Goal: Complete application form

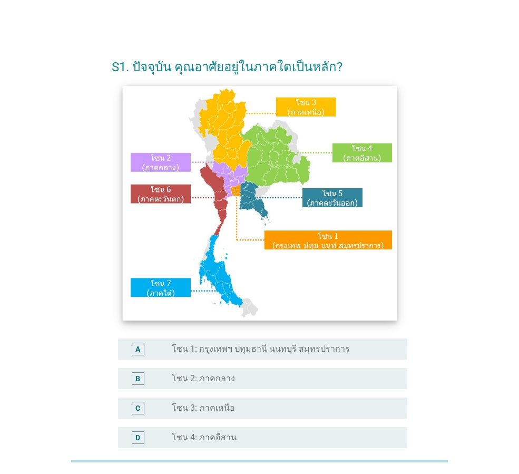
click at [256, 206] on img at bounding box center [259, 203] width 274 height 235
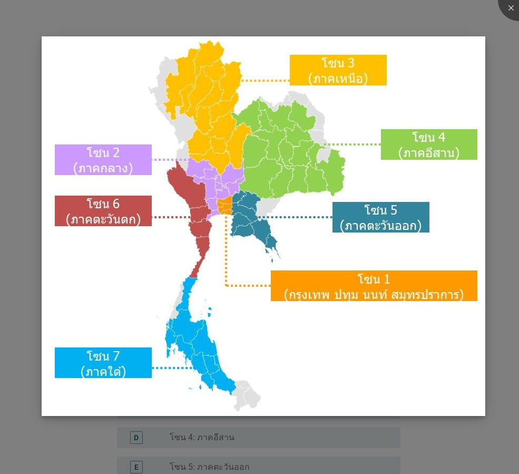
click at [250, 211] on img at bounding box center [264, 225] width 444 height 379
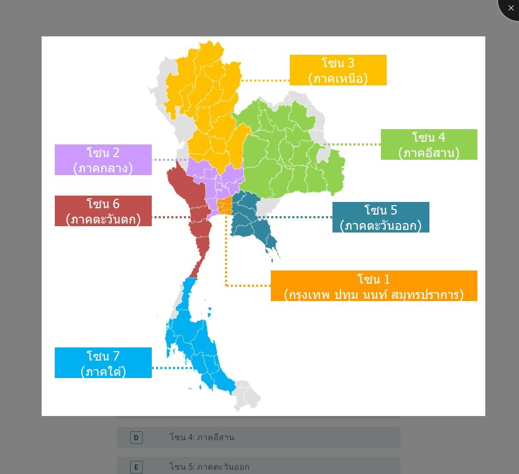
click at [511, 6] on div at bounding box center [519, 0] width 42 height 42
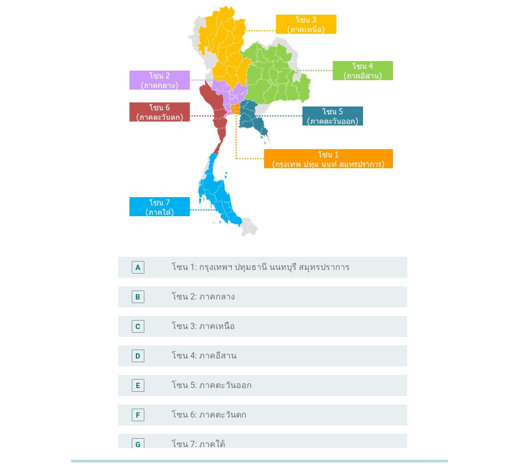
scroll to position [105, 0]
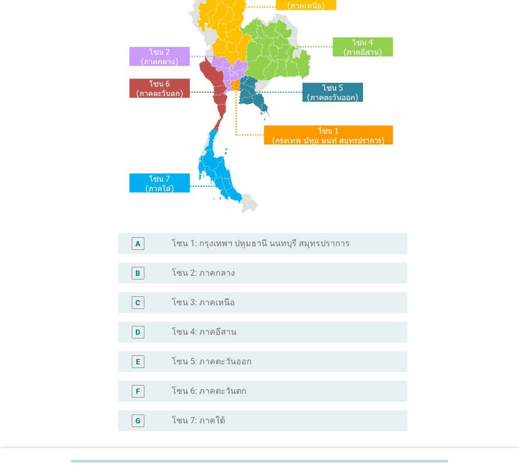
click at [199, 365] on label "โซน 5: ภาคตะวันออก" at bounding box center [212, 361] width 80 height 11
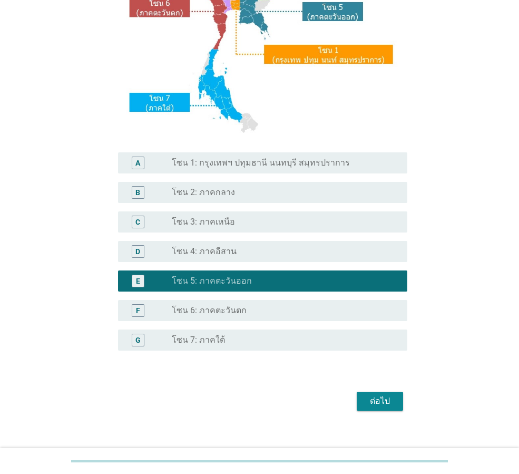
scroll to position [198, 0]
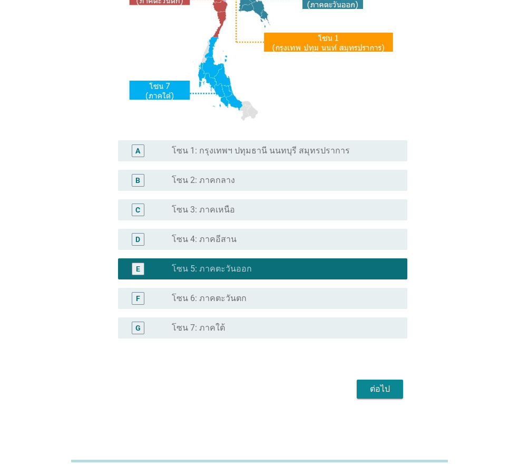
click at [379, 390] on div "ต่อไป" at bounding box center [380, 389] width 30 height 13
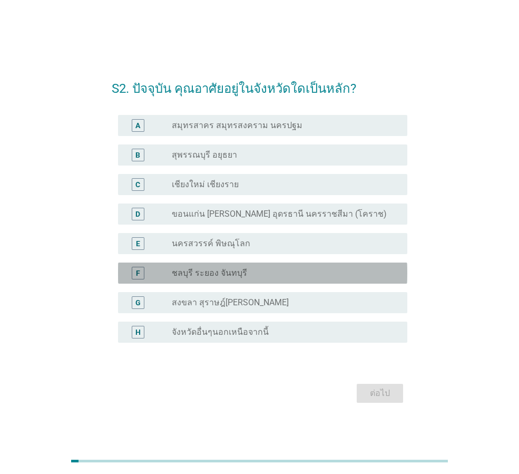
click at [232, 275] on label "ชลบุรี ระยอง จันทบุรี" at bounding box center [209, 273] width 75 height 11
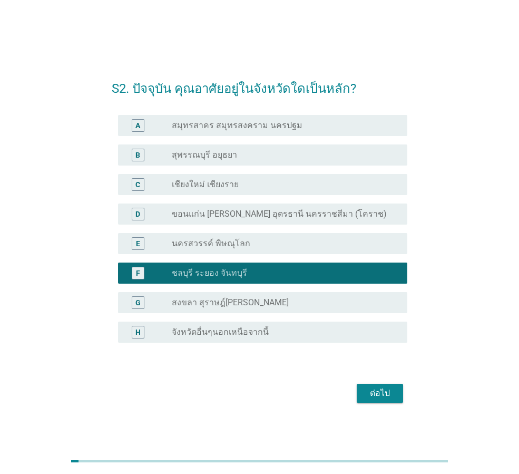
click at [383, 389] on div "ต่อไป" at bounding box center [380, 393] width 30 height 13
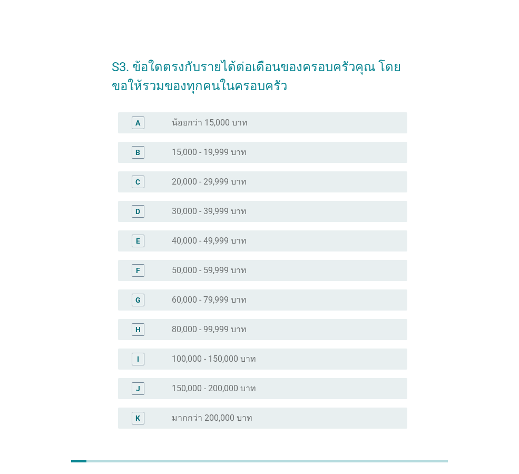
click at [245, 242] on label "40,000 - 49,999 บาท" at bounding box center [209, 241] width 75 height 11
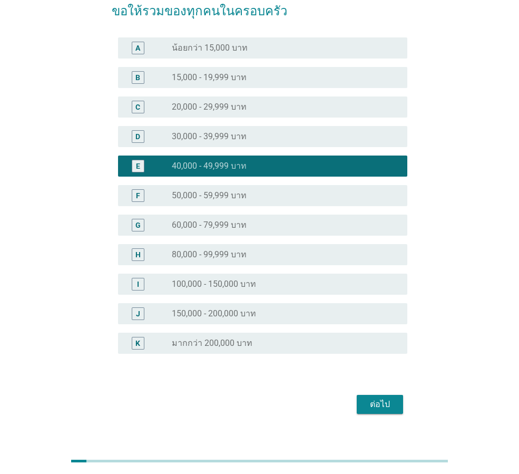
scroll to position [90, 0]
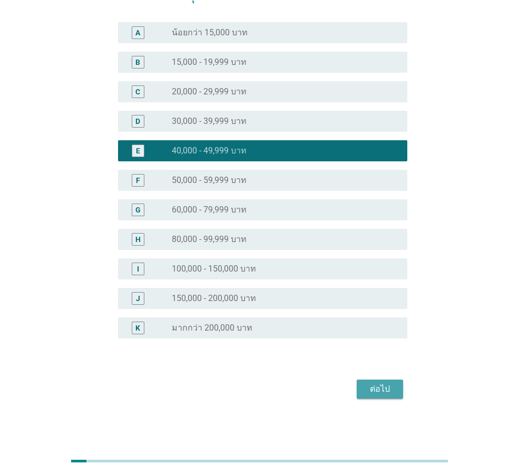
click at [366, 389] on div "ต่อไป" at bounding box center [380, 389] width 30 height 13
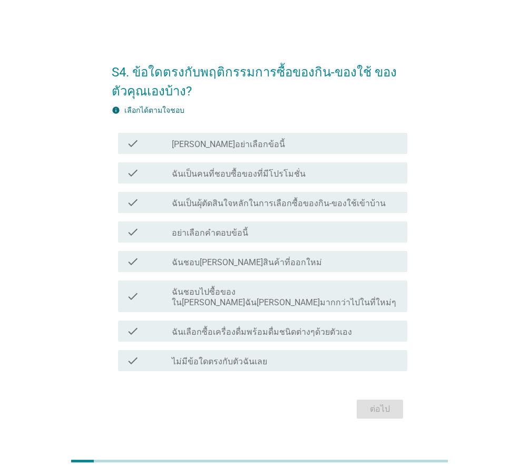
click at [271, 178] on label "ฉันเป็นคนที่ชอบซื้อของที่มีโปรโมชั่น" at bounding box center [239, 174] width 134 height 11
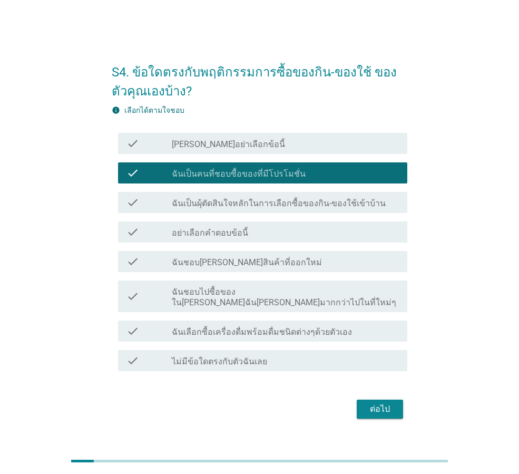
click at [264, 207] on label "ฉันเป็นผุ้ตัดสินใจหลักในการเลือกซื้อของกิน-ของใช้เข้าบ้าน" at bounding box center [279, 203] width 214 height 11
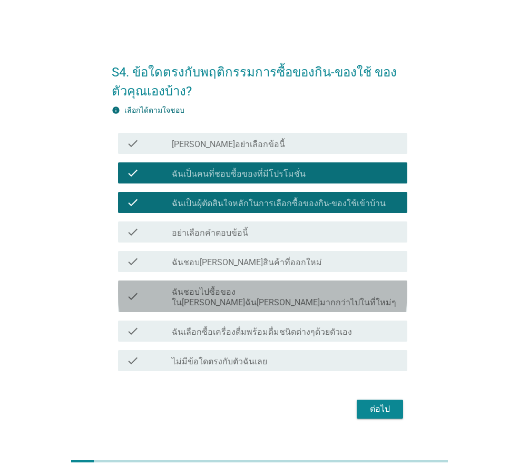
click at [296, 299] on label "ฉันชอบไปซื้อของใน[PERSON_NAME]ฉัน[PERSON_NAME]มากกว่าไปในที่ใหม่ๆ" at bounding box center [285, 297] width 227 height 21
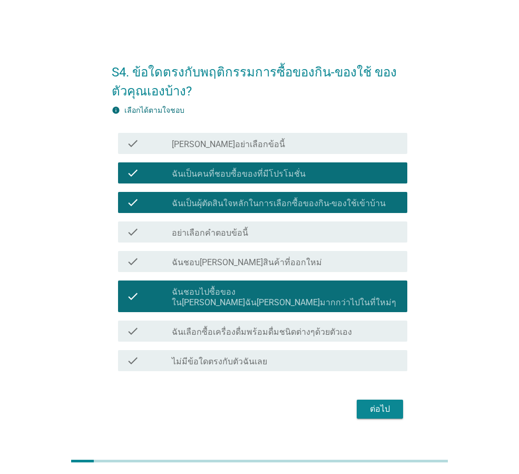
click at [372, 399] on button "ต่อไป" at bounding box center [380, 408] width 46 height 19
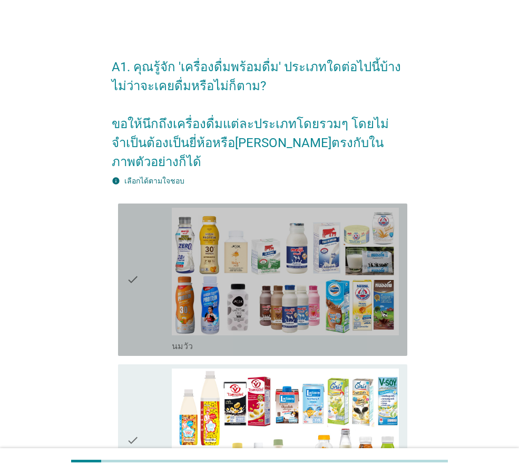
click at [135, 262] on icon "check" at bounding box center [132, 280] width 13 height 144
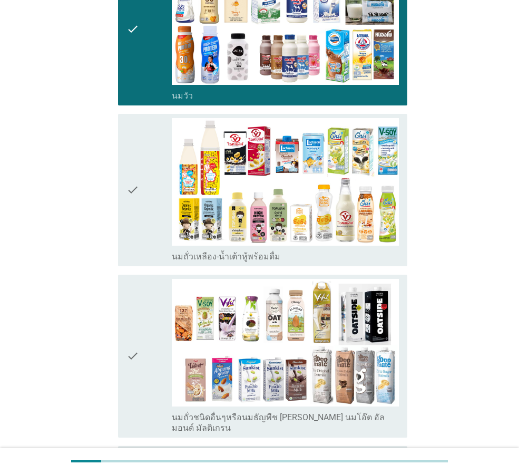
scroll to position [263, 0]
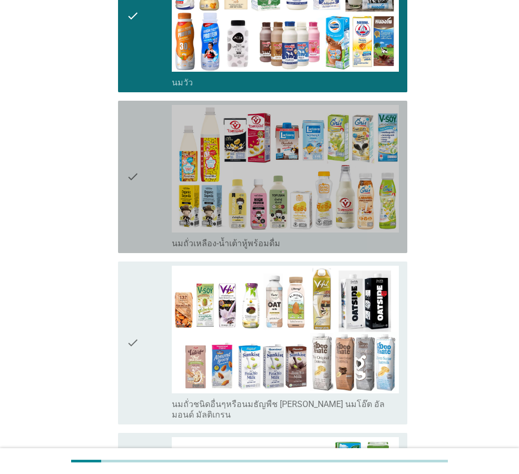
click at [141, 172] on div "check" at bounding box center [148, 177] width 45 height 144
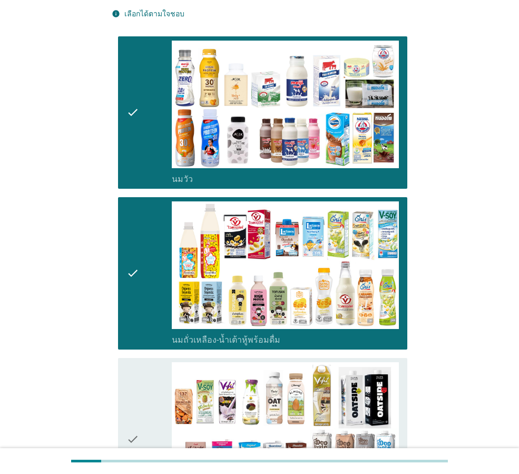
scroll to position [211, 0]
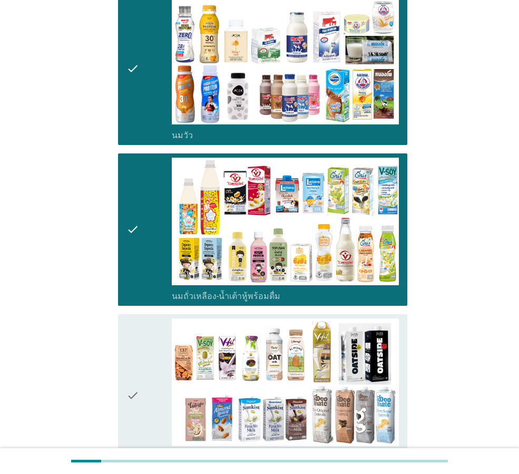
drag, startPoint x: 115, startPoint y: 395, endPoint x: 136, endPoint y: 389, distance: 21.9
click at [122, 395] on div "check check_box_outline_blank นมถั่วชนิดอื่นๆหรือนมธัญพืช [PERSON_NAME] นมโอ๊ต …" at bounding box center [260, 395] width 296 height 171
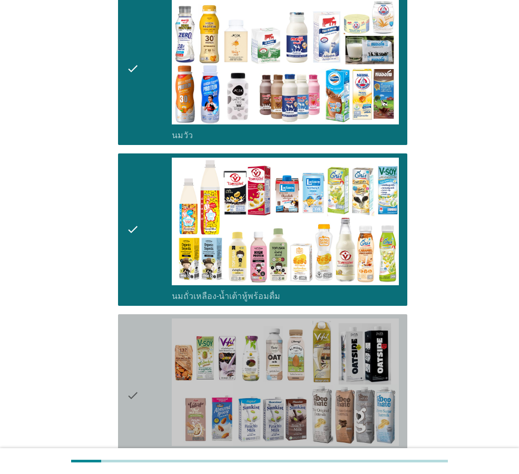
click at [137, 388] on icon "check" at bounding box center [132, 395] width 13 height 154
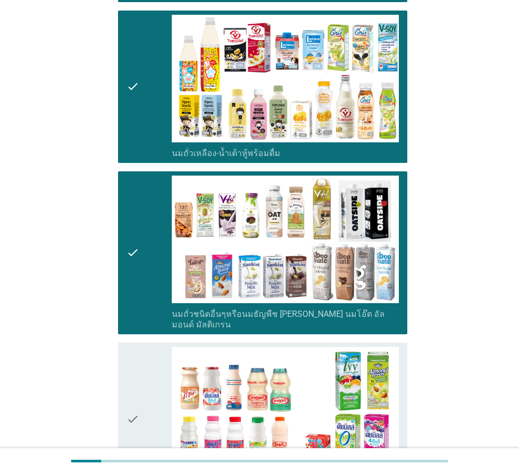
scroll to position [369, 0]
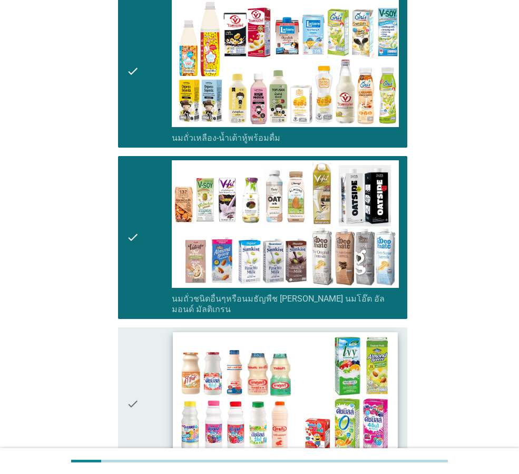
click at [179, 358] on img at bounding box center [285, 395] width 224 height 126
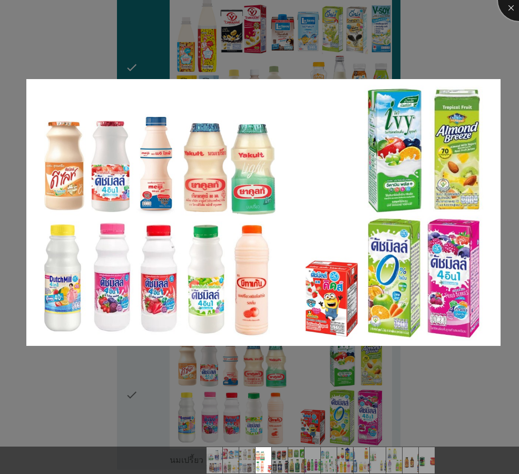
click at [514, 8] on div at bounding box center [519, 0] width 42 height 42
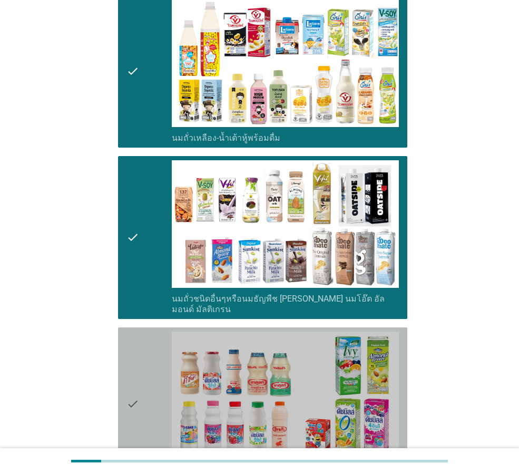
click at [128, 369] on icon "check" at bounding box center [132, 403] width 13 height 144
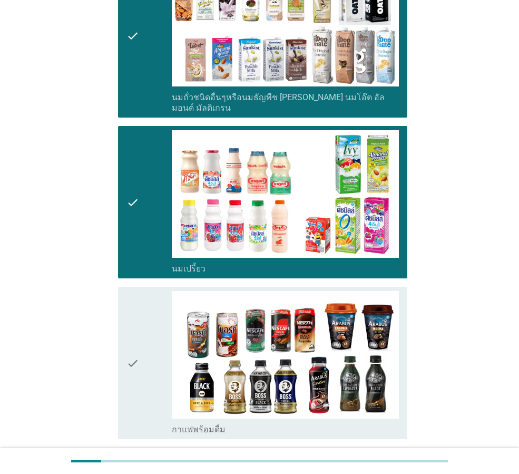
scroll to position [580, 0]
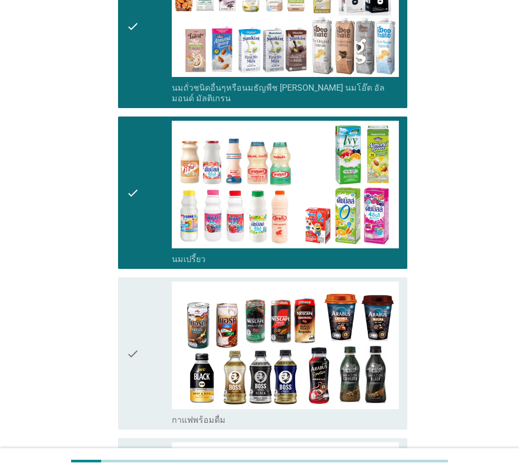
click at [139, 333] on icon "check" at bounding box center [132, 353] width 13 height 144
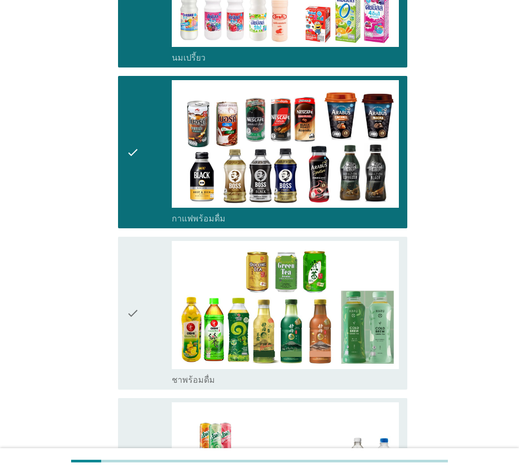
scroll to position [790, 0]
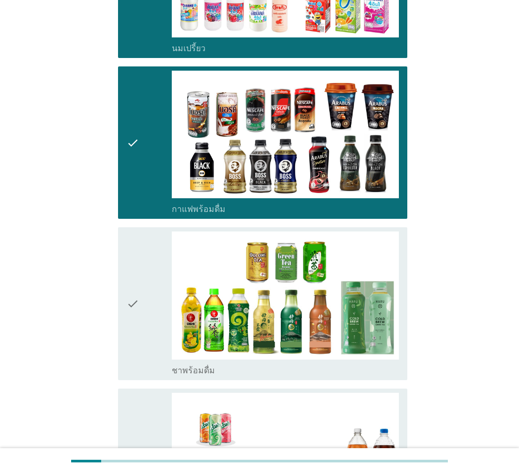
click at [140, 263] on div "check" at bounding box center [148, 303] width 45 height 144
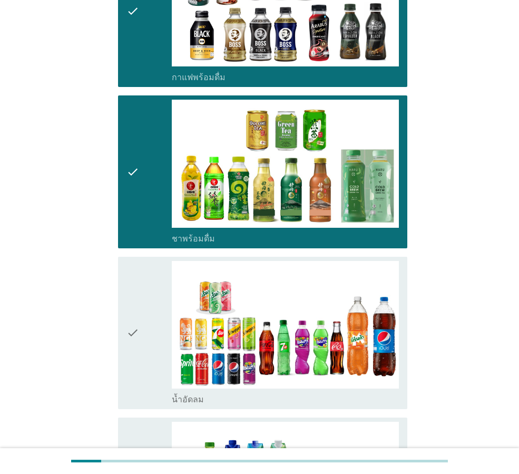
scroll to position [949, 0]
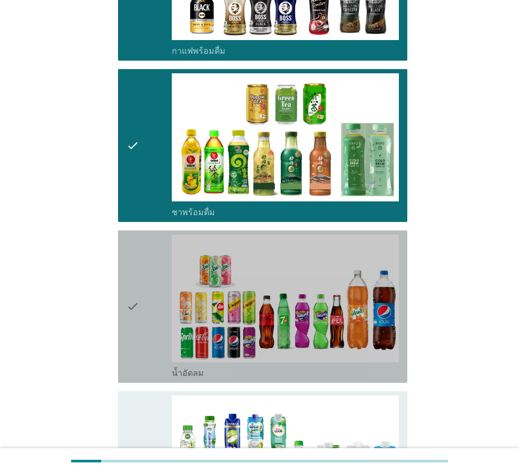
click at [140, 263] on div "check" at bounding box center [148, 307] width 45 height 144
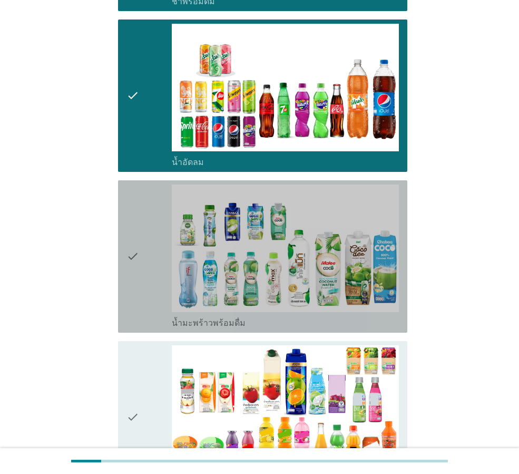
click at [140, 263] on div "check" at bounding box center [148, 256] width 45 height 144
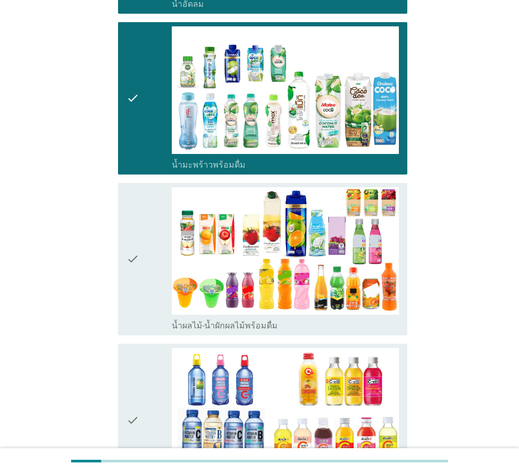
click at [140, 263] on div "check" at bounding box center [148, 259] width 45 height 144
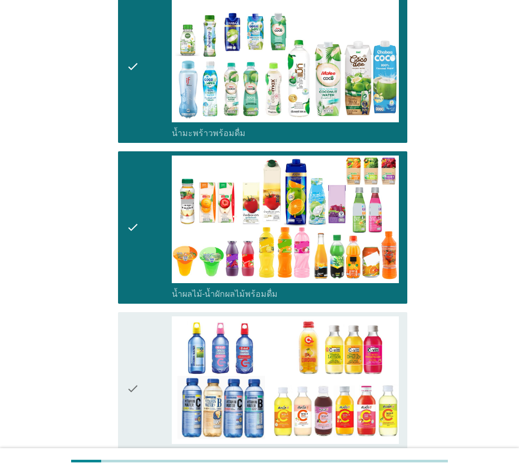
scroll to position [1476, 0]
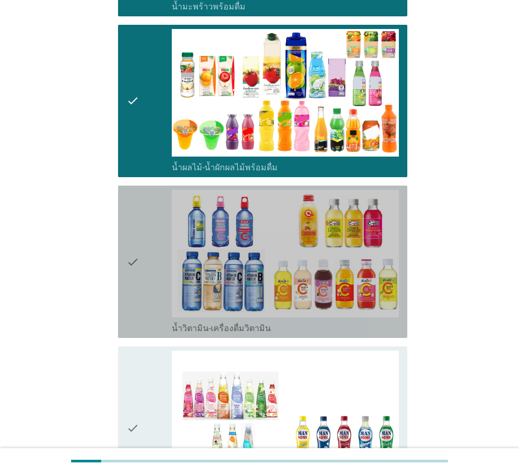
click at [153, 252] on div "check" at bounding box center [148, 262] width 45 height 144
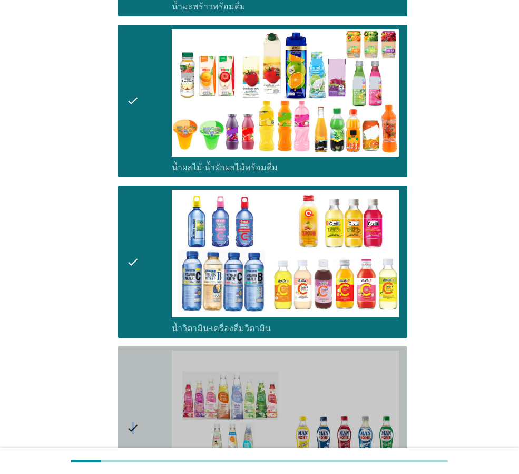
click at [133, 374] on icon "check" at bounding box center [132, 427] width 13 height 154
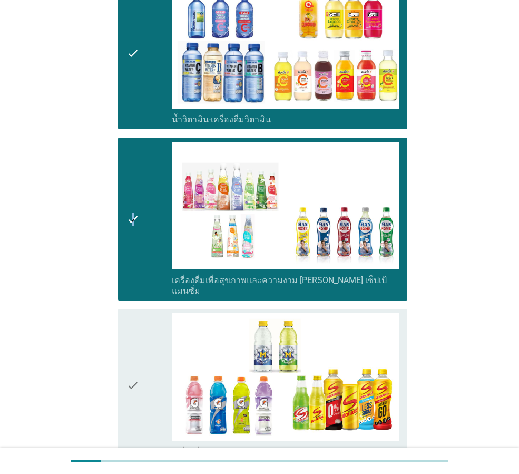
scroll to position [1686, 0]
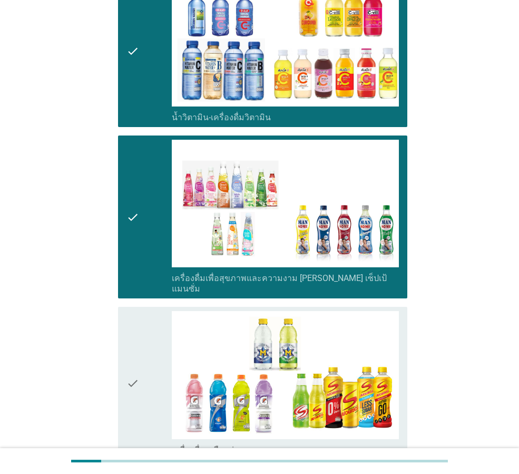
click at [139, 349] on icon "check" at bounding box center [132, 383] width 13 height 144
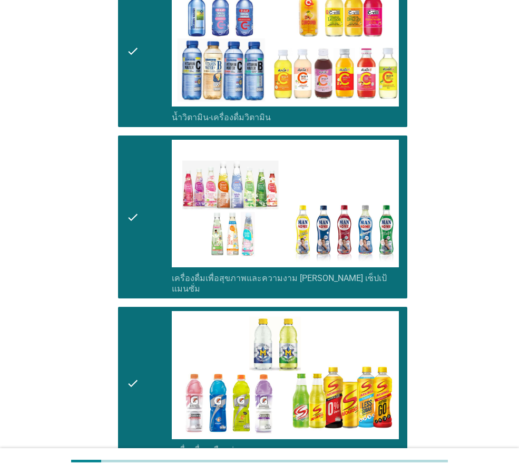
click at [139, 342] on icon "check" at bounding box center [132, 383] width 13 height 144
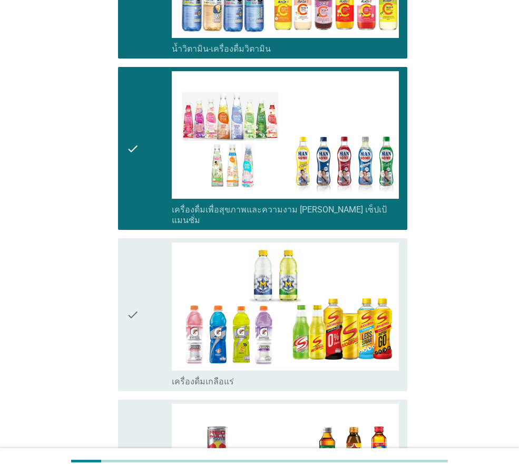
scroll to position [1897, 0]
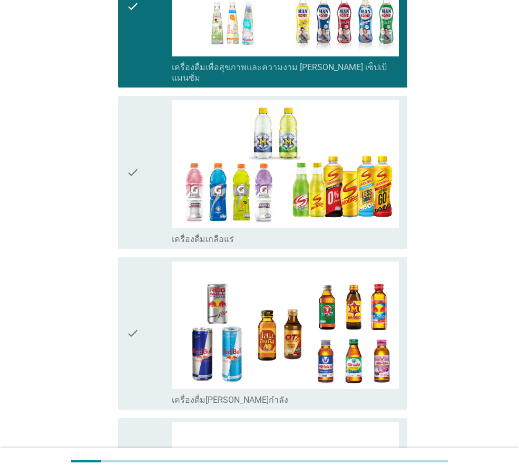
click at [158, 152] on div "check" at bounding box center [148, 172] width 45 height 144
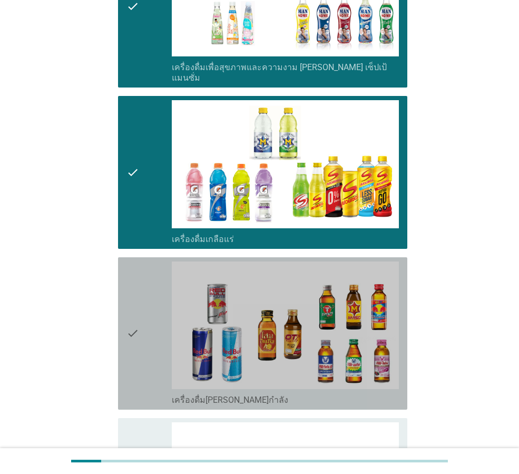
click at [144, 270] on div "check" at bounding box center [148, 333] width 45 height 144
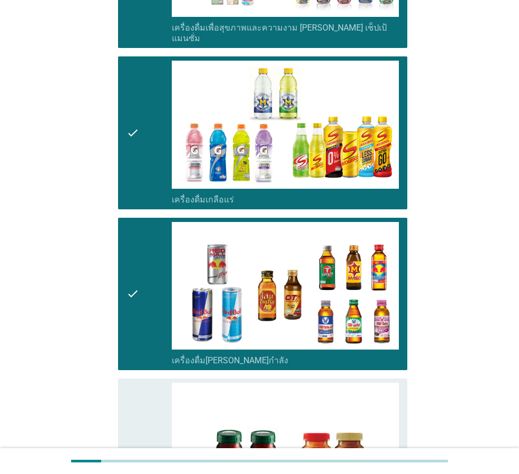
scroll to position [2106, 0]
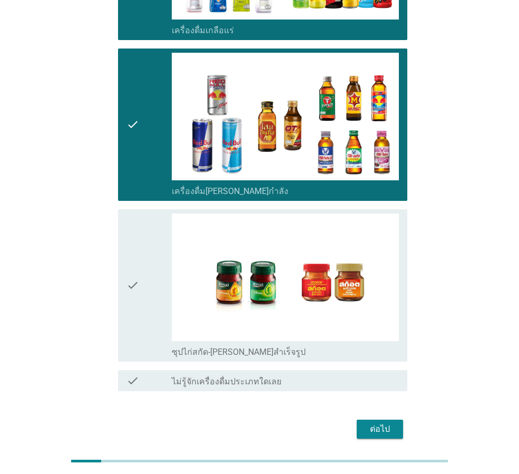
click at [137, 235] on icon "check" at bounding box center [132, 285] width 13 height 144
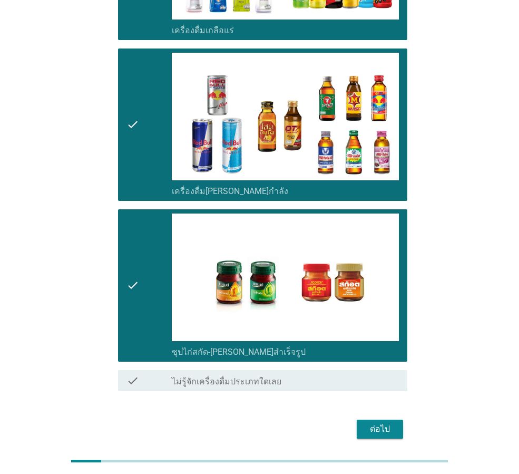
click at [373, 423] on div "ต่อไป" at bounding box center [380, 429] width 30 height 13
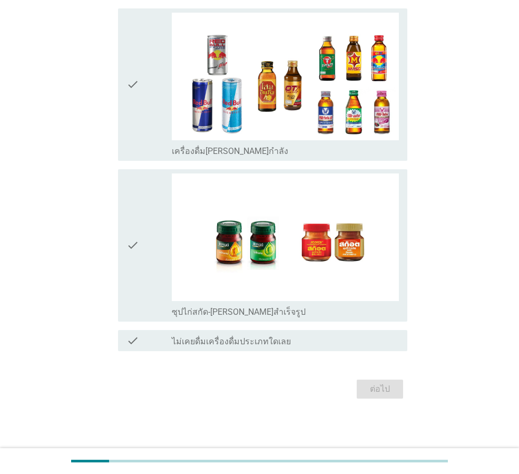
scroll to position [0, 0]
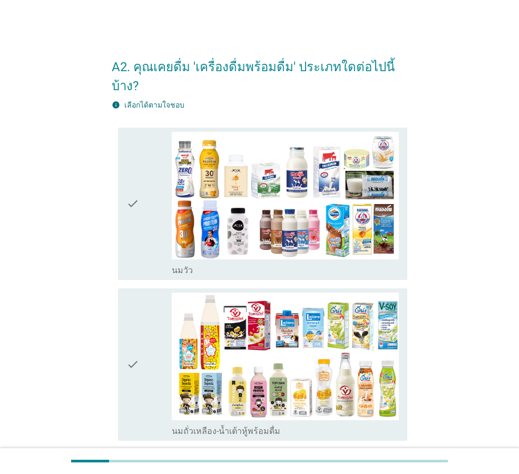
click at [154, 191] on div "check" at bounding box center [148, 204] width 45 height 144
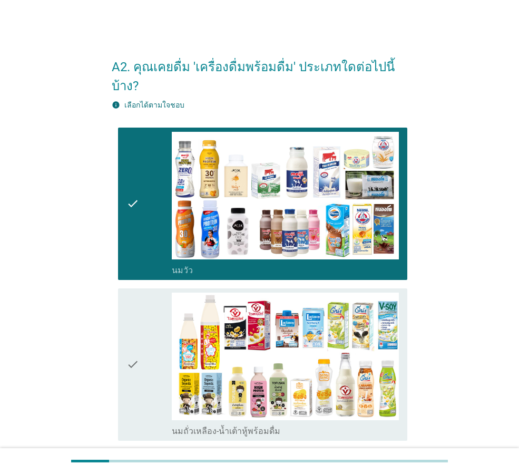
click at [128, 357] on icon "check" at bounding box center [132, 364] width 13 height 144
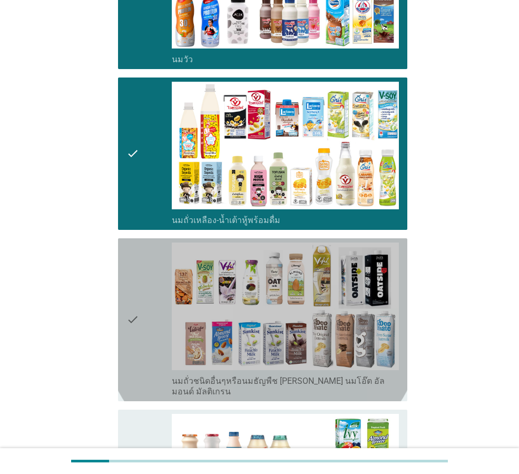
click at [145, 330] on div "check" at bounding box center [148, 319] width 45 height 154
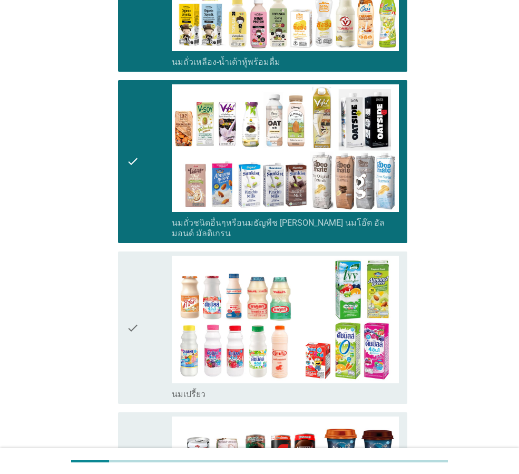
click at [141, 261] on div "check" at bounding box center [148, 328] width 45 height 144
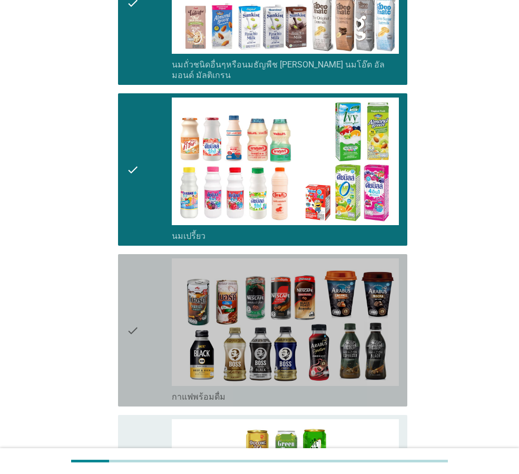
click at [141, 260] on div "check" at bounding box center [148, 330] width 45 height 144
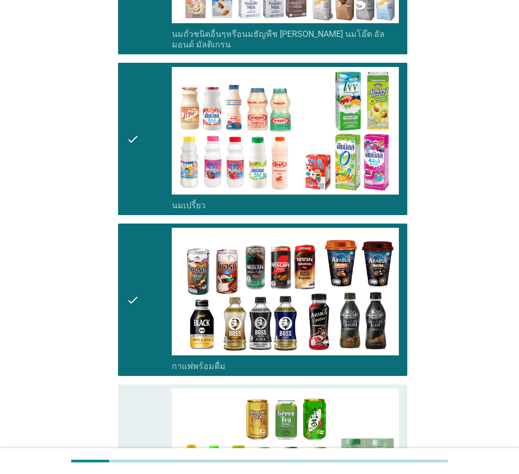
scroll to position [738, 0]
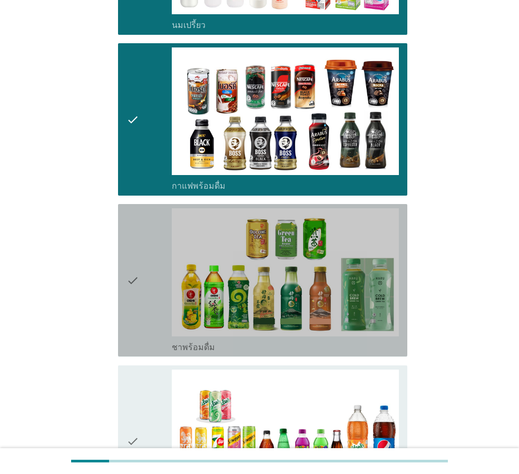
click at [141, 260] on div "check" at bounding box center [148, 280] width 45 height 144
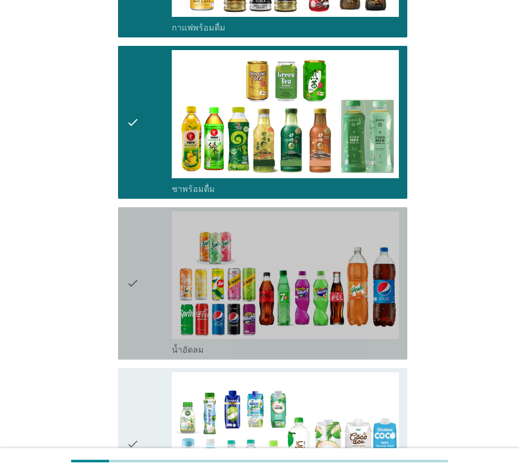
click at [141, 260] on div "check" at bounding box center [148, 283] width 45 height 144
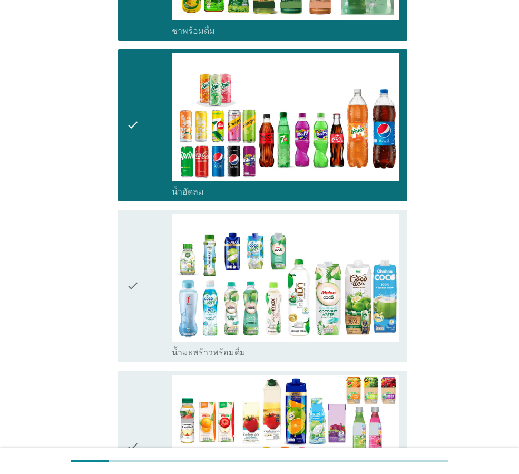
click at [141, 260] on div "check" at bounding box center [148, 286] width 45 height 144
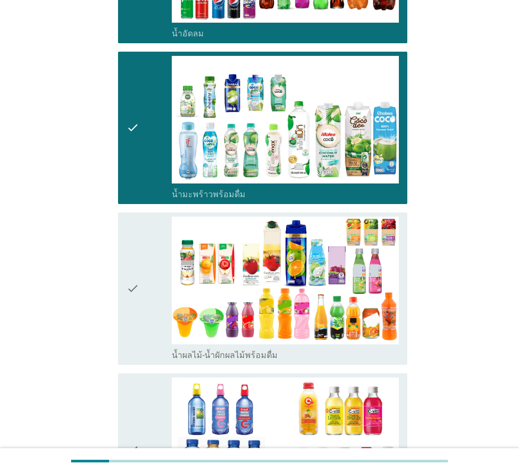
click at [141, 260] on div "check" at bounding box center [148, 289] width 45 height 144
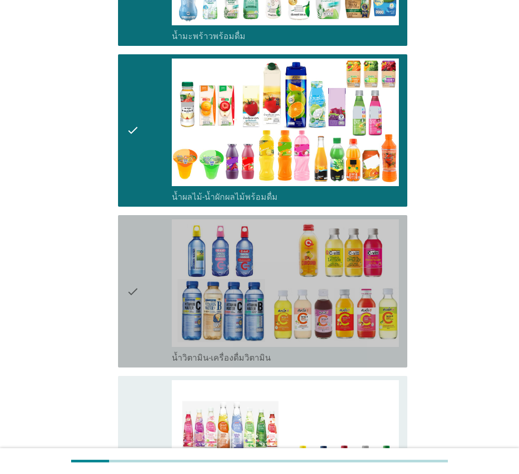
click at [141, 260] on div "check" at bounding box center [148, 291] width 45 height 144
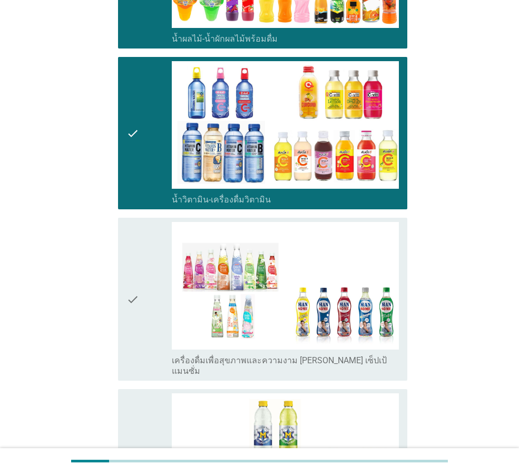
click at [141, 260] on div "check" at bounding box center [148, 299] width 45 height 154
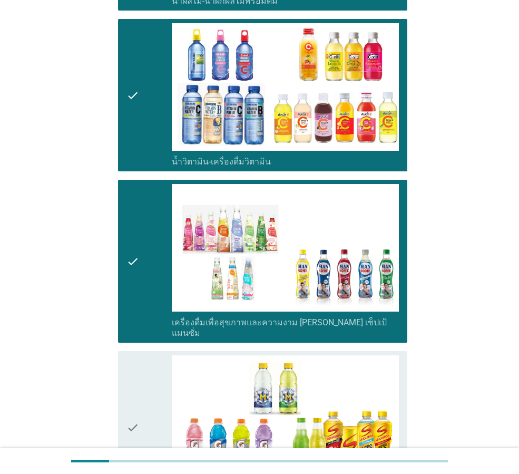
scroll to position [1686, 0]
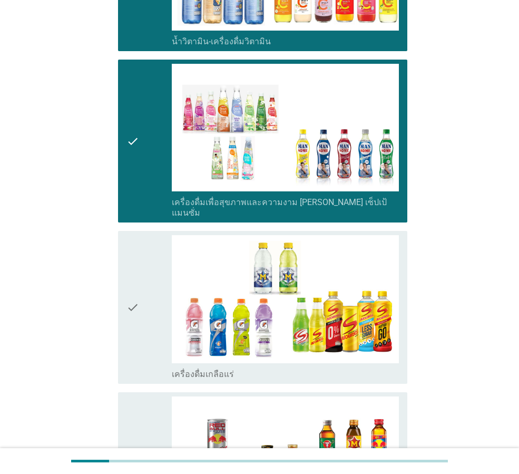
click at [141, 260] on div "check" at bounding box center [148, 307] width 45 height 144
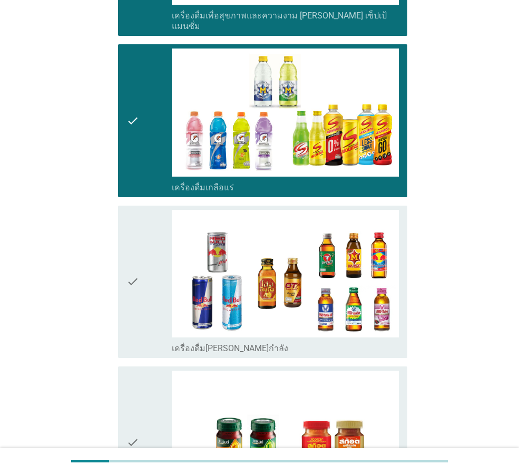
scroll to position [1897, 0]
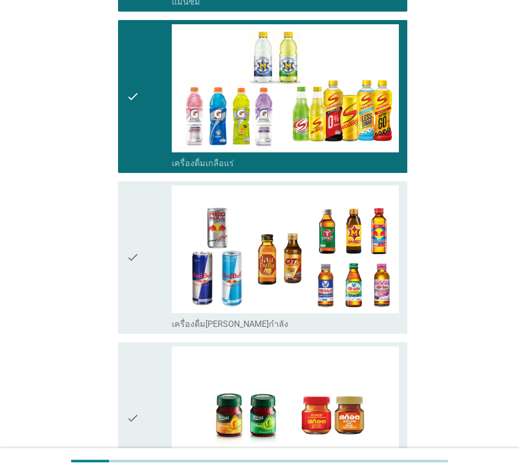
click at [144, 60] on div "check" at bounding box center [148, 96] width 45 height 144
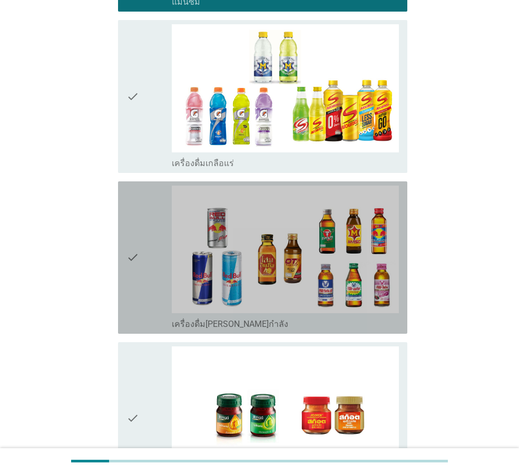
click at [151, 224] on div "check" at bounding box center [148, 258] width 45 height 144
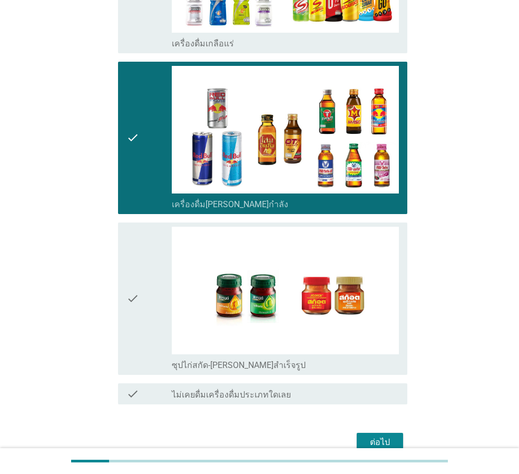
scroll to position [2030, 0]
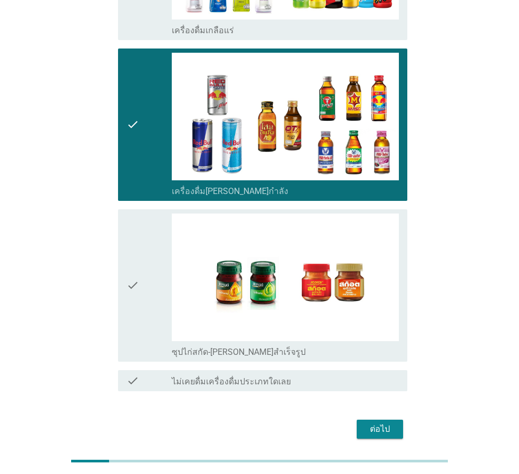
click at [141, 234] on div "check" at bounding box center [148, 285] width 45 height 144
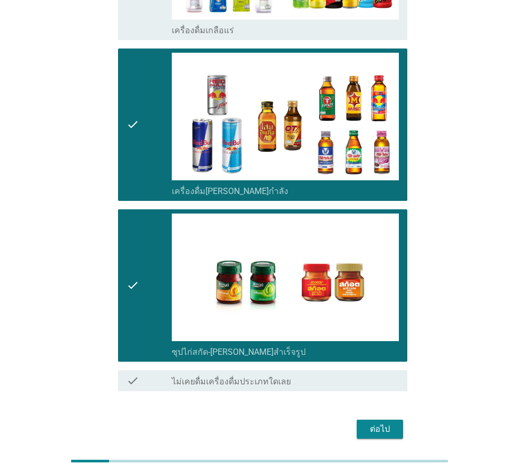
click at [374, 423] on div "ต่อไป" at bounding box center [380, 429] width 30 height 13
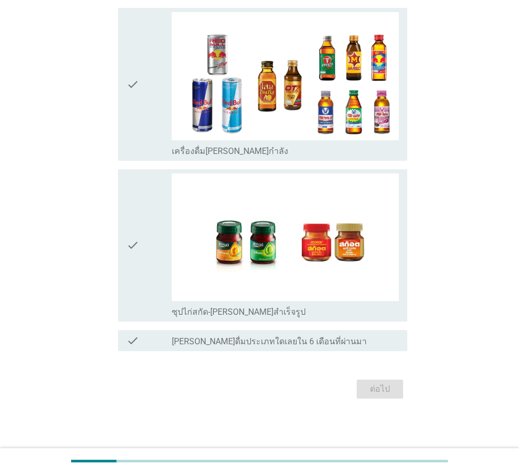
scroll to position [0, 0]
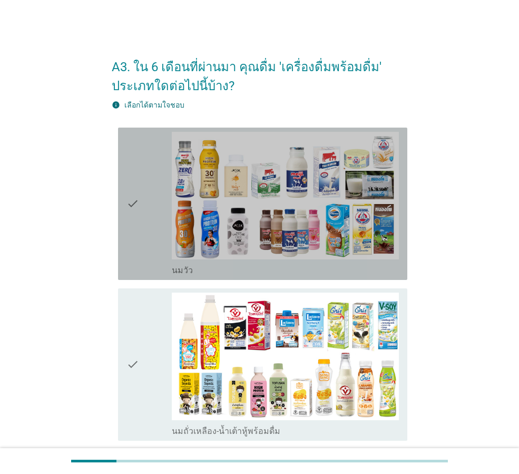
click at [136, 206] on icon "check" at bounding box center [132, 204] width 13 height 144
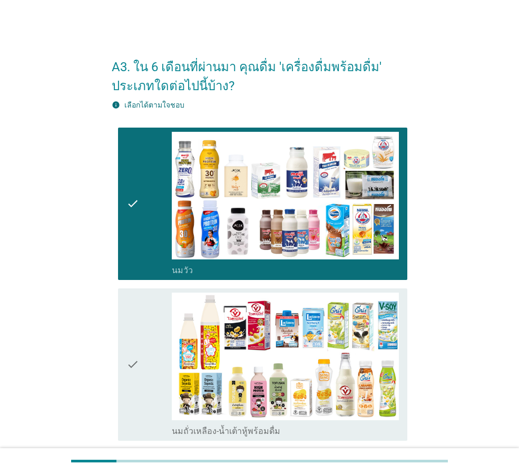
click at [136, 206] on icon "check" at bounding box center [132, 204] width 13 height 144
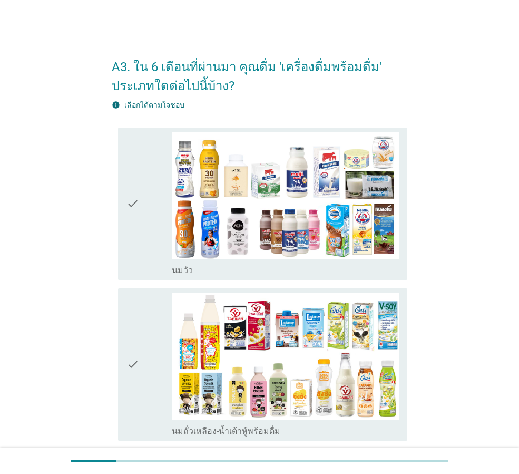
click at [136, 206] on icon "check" at bounding box center [132, 204] width 13 height 144
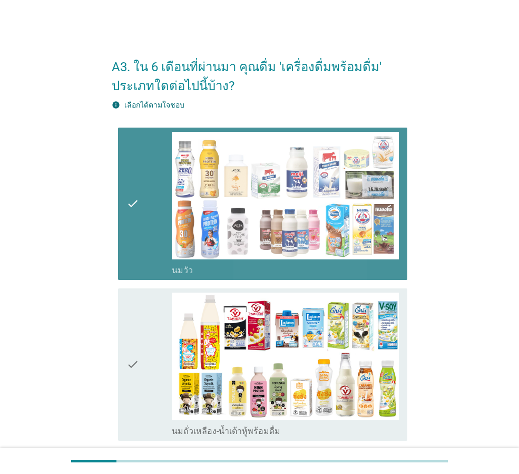
click at [136, 204] on icon "check" at bounding box center [132, 204] width 13 height 144
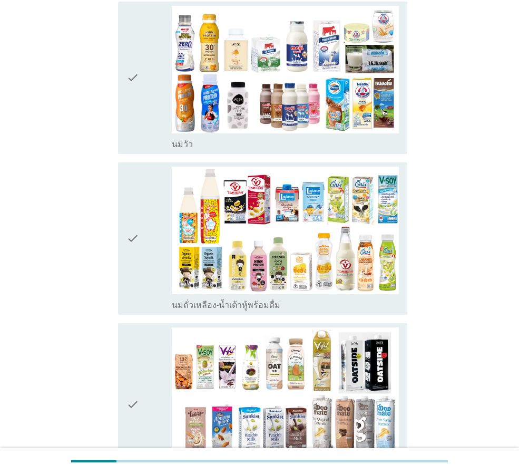
scroll to position [158, 0]
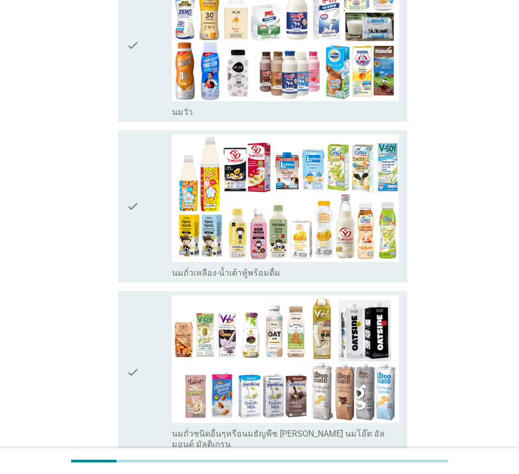
click at [159, 61] on div "check" at bounding box center [148, 46] width 45 height 144
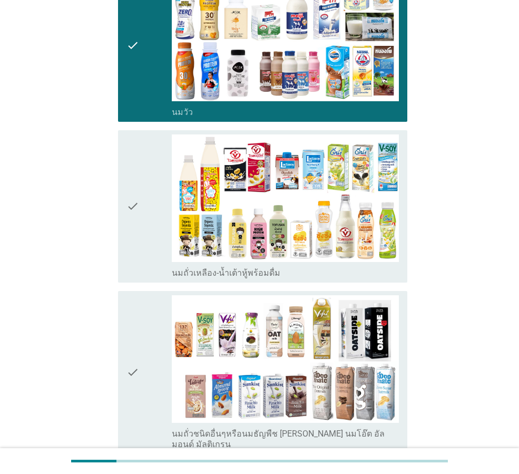
click at [143, 183] on div "check" at bounding box center [148, 206] width 45 height 144
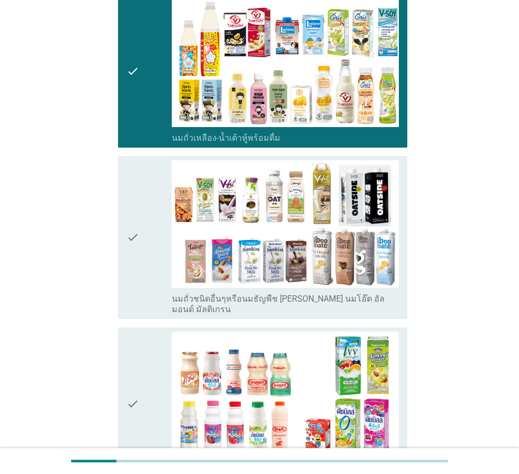
scroll to position [316, 0]
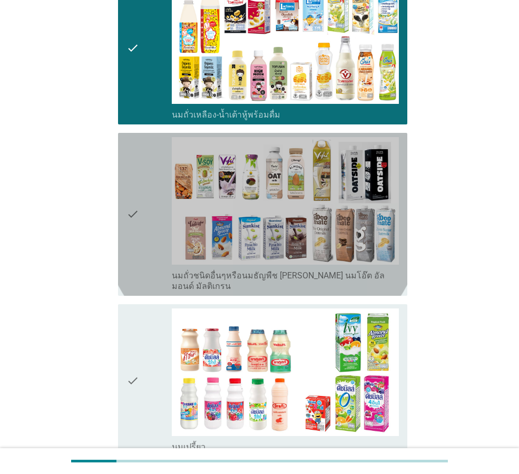
click at [145, 234] on div "check" at bounding box center [148, 214] width 45 height 154
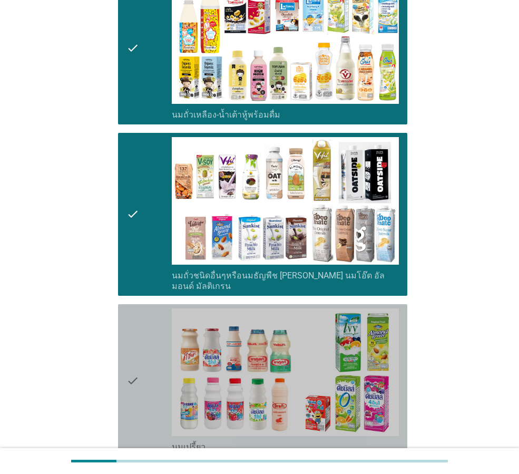
click at [148, 362] on div "check" at bounding box center [148, 380] width 45 height 144
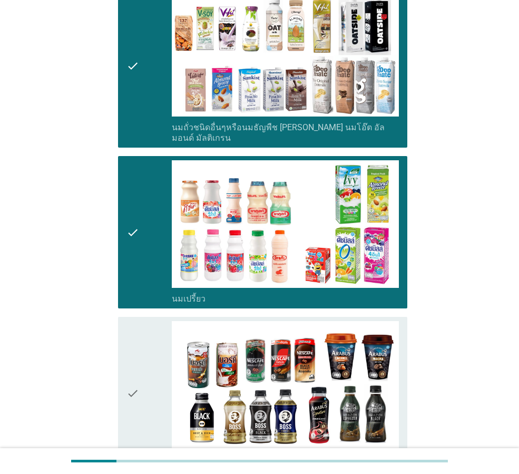
scroll to position [474, 0]
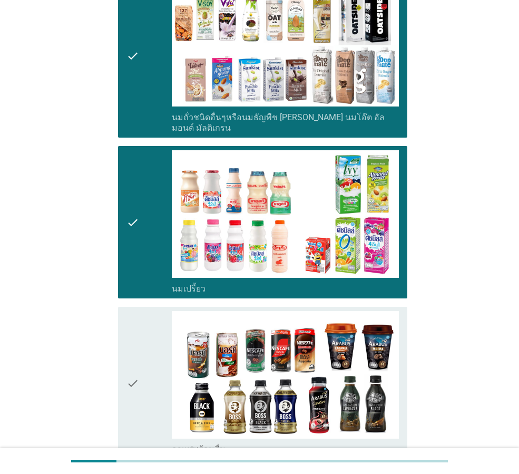
click at [143, 360] on div "check" at bounding box center [148, 383] width 45 height 144
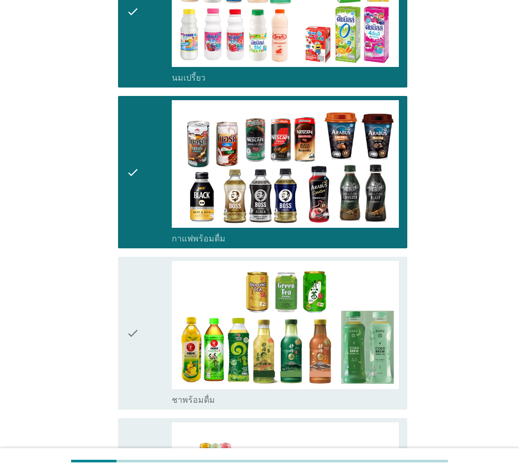
click at [143, 348] on div "check" at bounding box center [148, 333] width 45 height 144
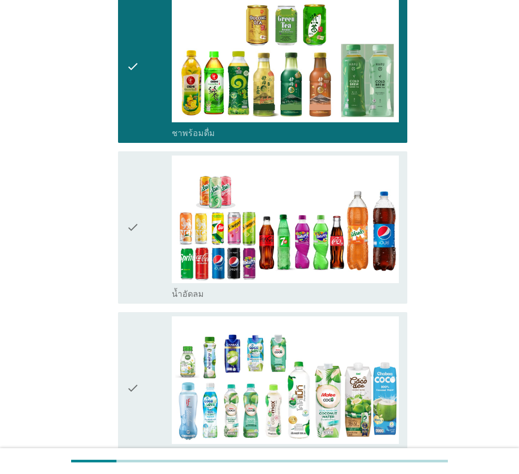
scroll to position [1001, 0]
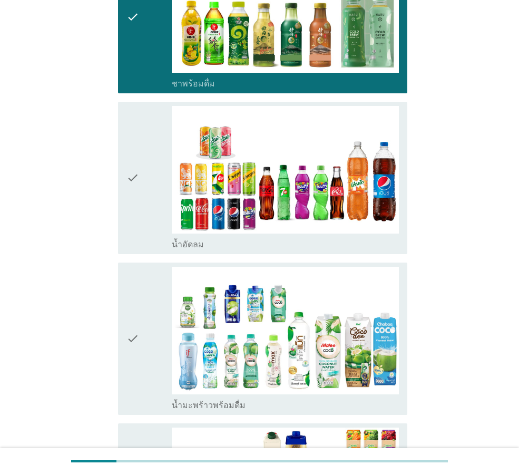
click at [133, 202] on icon "check" at bounding box center [132, 178] width 13 height 144
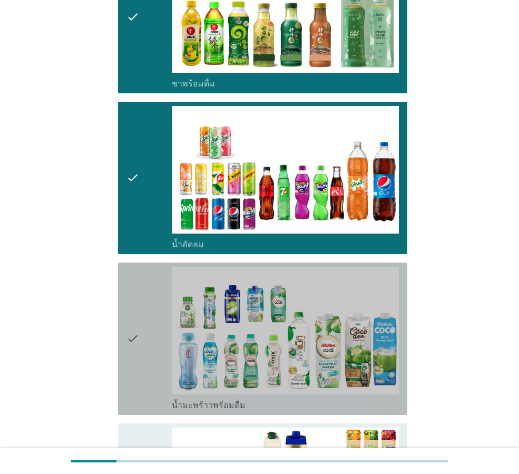
click at [138, 294] on icon "check" at bounding box center [132, 339] width 13 height 144
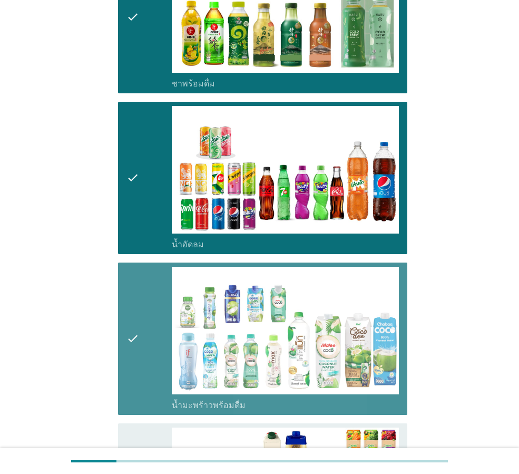
click at [138, 295] on icon "check" at bounding box center [132, 339] width 13 height 144
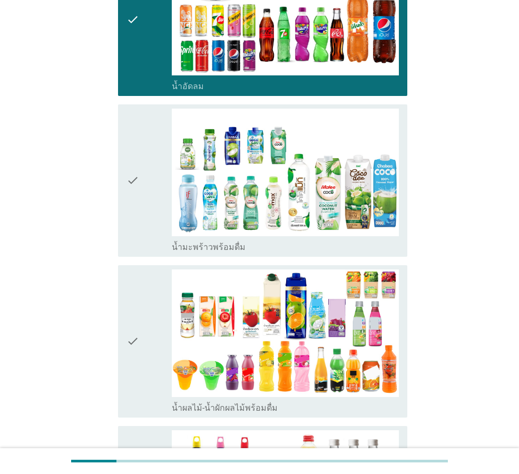
click at [138, 336] on icon "check" at bounding box center [132, 341] width 13 height 144
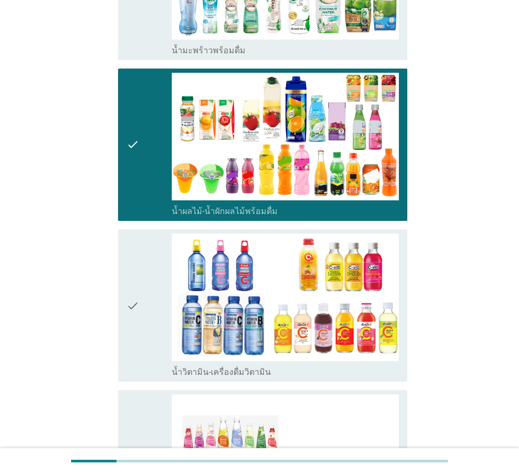
scroll to position [1370, 0]
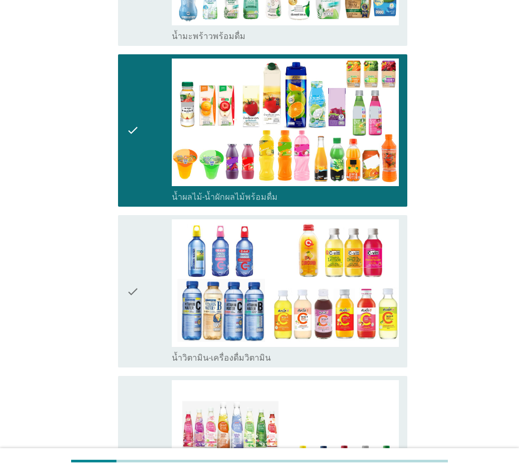
click at [141, 282] on div "check" at bounding box center [148, 291] width 45 height 144
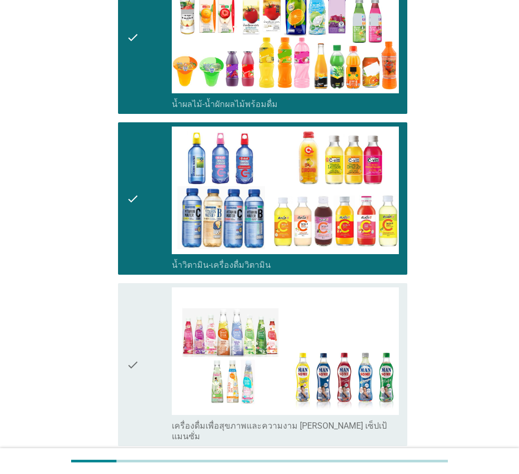
scroll to position [1528, 0]
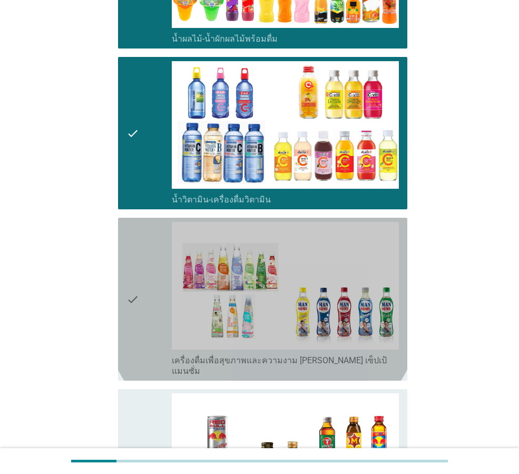
click at [144, 295] on div "check" at bounding box center [148, 299] width 45 height 154
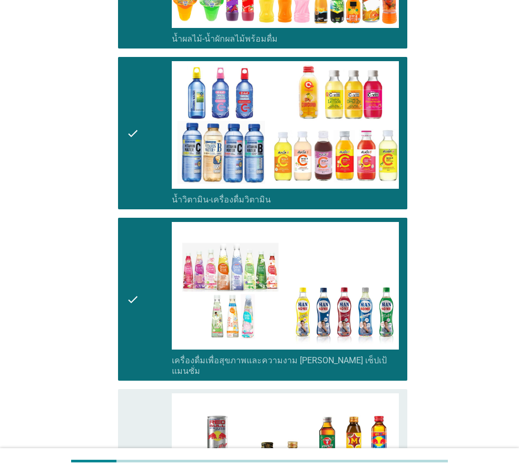
click at [147, 405] on div "check" at bounding box center [148, 465] width 45 height 144
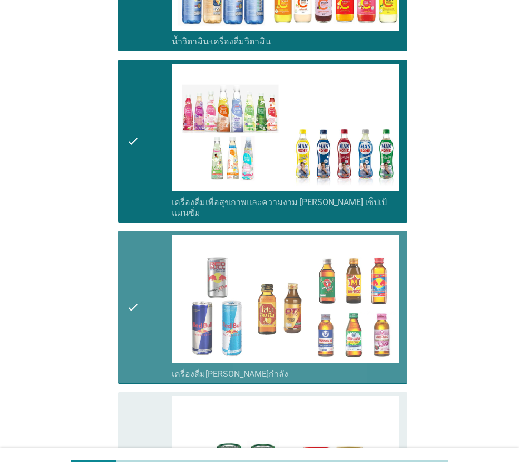
click at [142, 298] on div "check" at bounding box center [148, 307] width 45 height 144
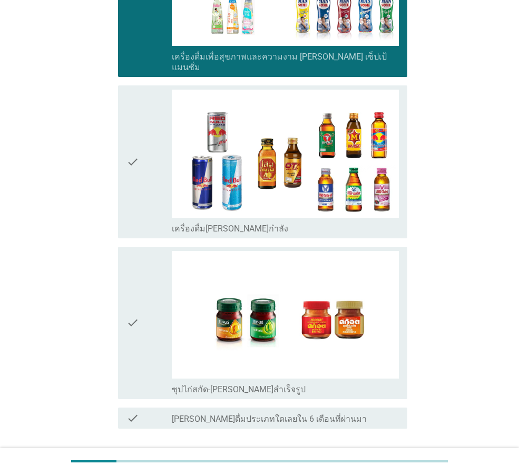
scroll to position [1844, 0]
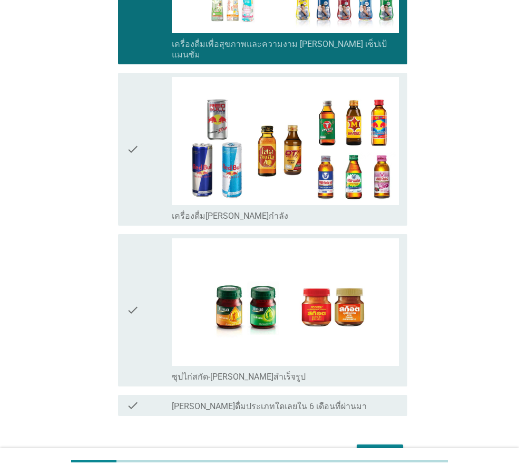
click at [142, 298] on div "check" at bounding box center [148, 310] width 45 height 144
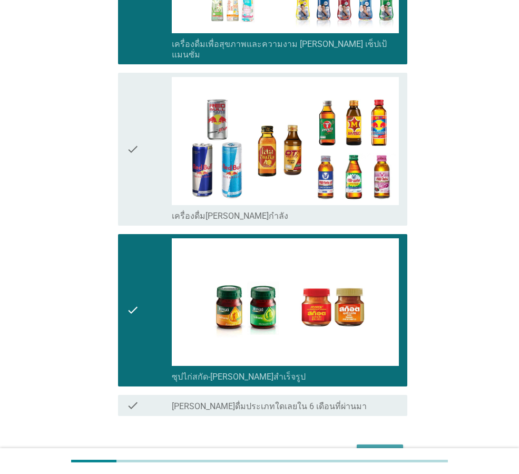
click at [377, 444] on button "ต่อไป" at bounding box center [380, 453] width 46 height 19
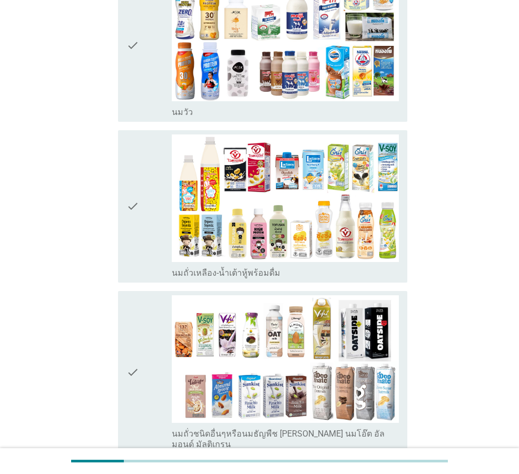
click at [151, 211] on div "check" at bounding box center [148, 206] width 45 height 144
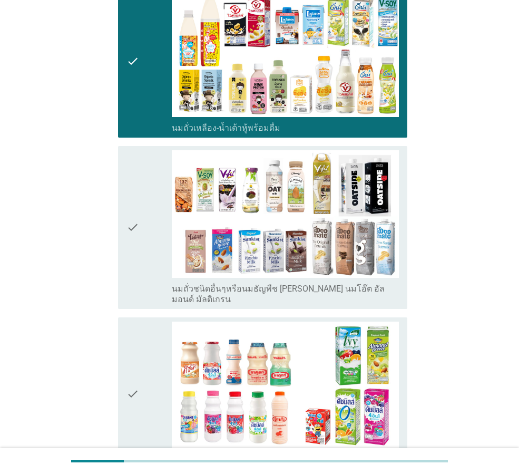
scroll to position [316, 0]
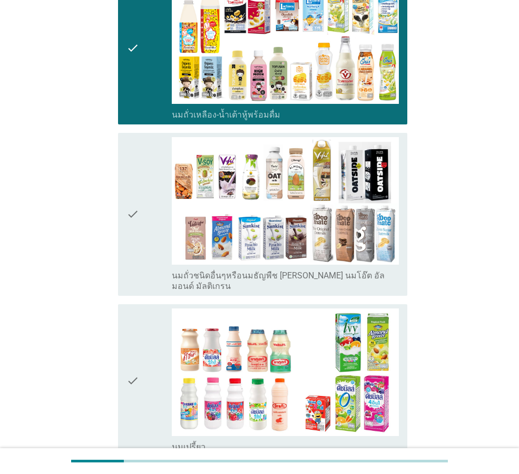
click at [140, 242] on div "check" at bounding box center [148, 214] width 45 height 154
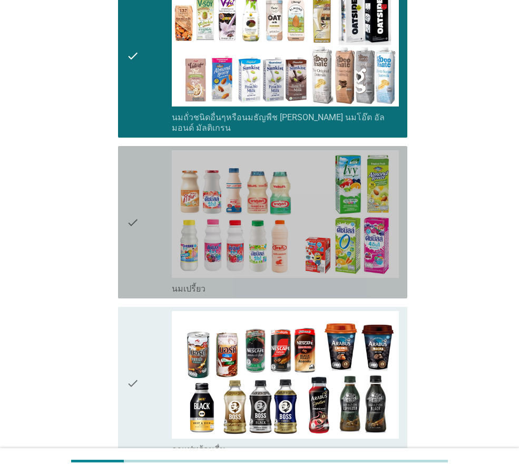
click at [141, 241] on div "check" at bounding box center [148, 222] width 45 height 144
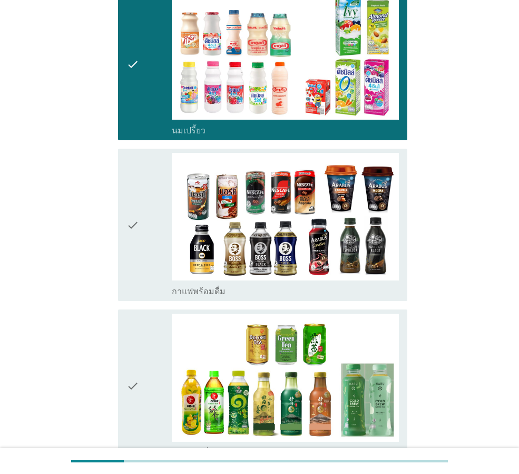
click at [145, 220] on div "check" at bounding box center [148, 225] width 45 height 144
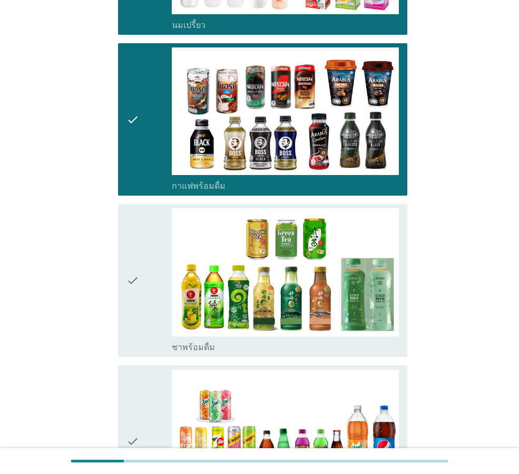
click at [152, 255] on div "check" at bounding box center [148, 280] width 45 height 144
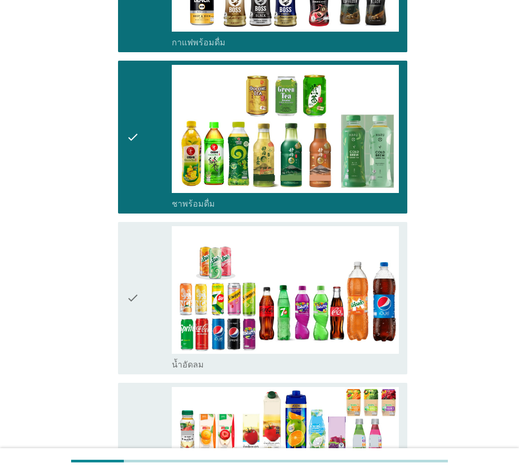
scroll to position [896, 0]
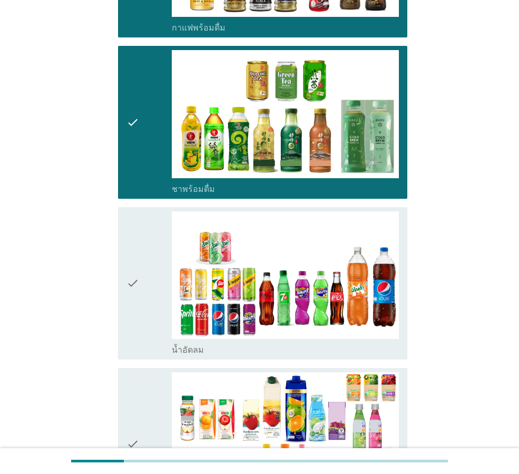
click at [159, 286] on div "check" at bounding box center [148, 283] width 45 height 144
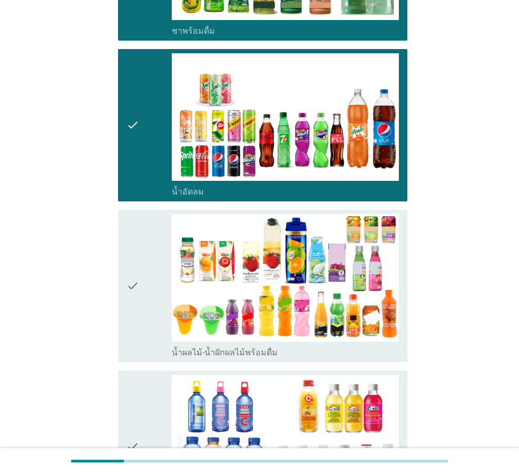
click at [159, 286] on div "check" at bounding box center [148, 286] width 45 height 144
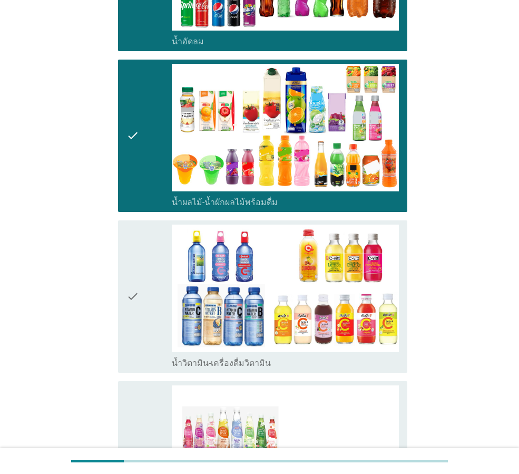
scroll to position [1212, 0]
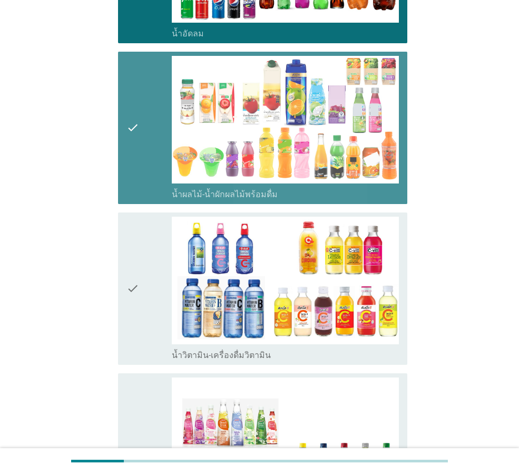
click at [154, 149] on div "check" at bounding box center [148, 128] width 45 height 144
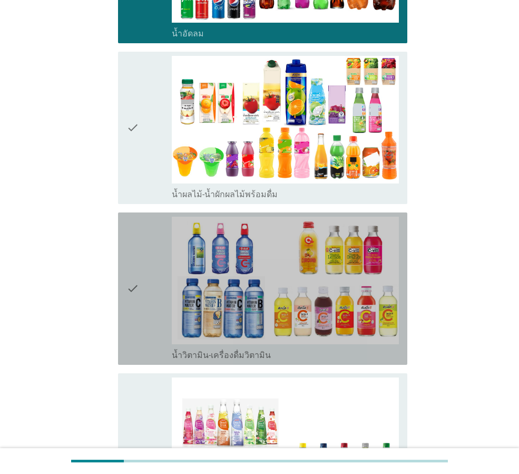
click at [157, 268] on div "check" at bounding box center [148, 289] width 45 height 144
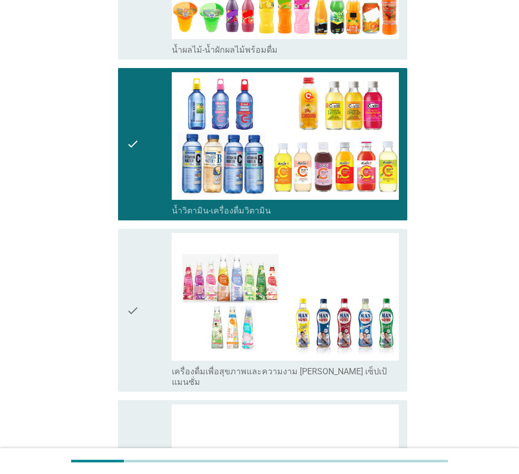
scroll to position [1370, 0]
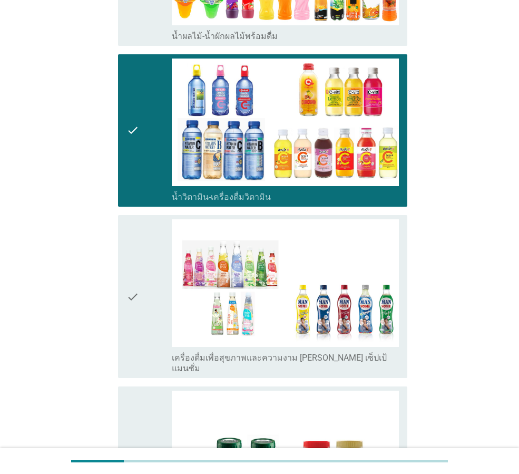
click at [151, 294] on div "check" at bounding box center [148, 296] width 45 height 154
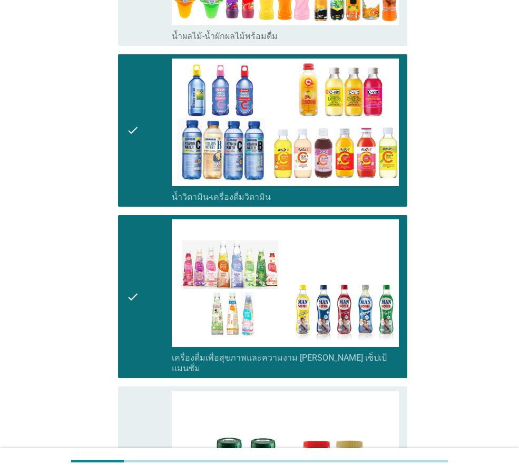
click at [151, 292] on div "check" at bounding box center [148, 296] width 45 height 154
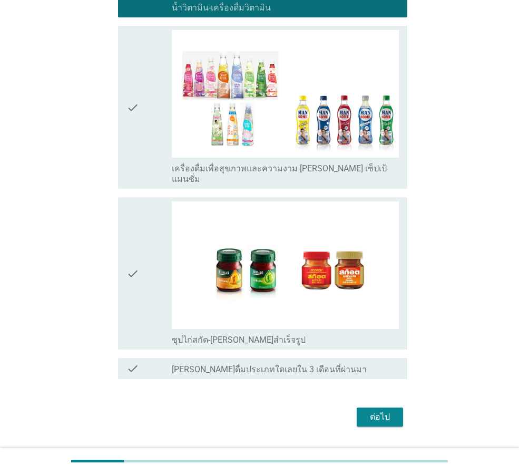
scroll to position [1567, 0]
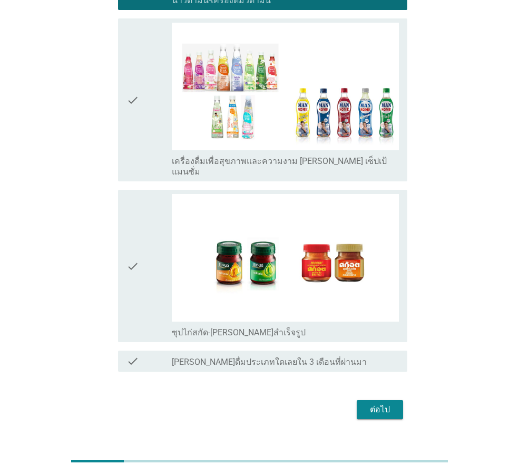
click at [156, 257] on div "check" at bounding box center [148, 266] width 45 height 144
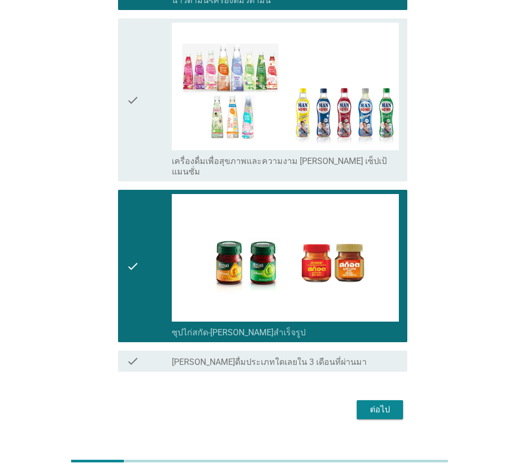
click at [365, 403] on div "ต่อไป" at bounding box center [380, 409] width 30 height 13
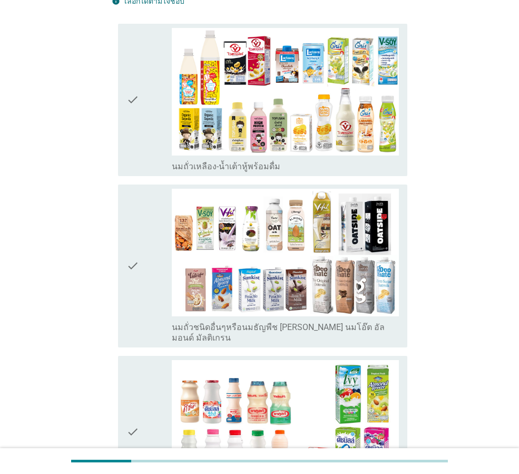
scroll to position [105, 0]
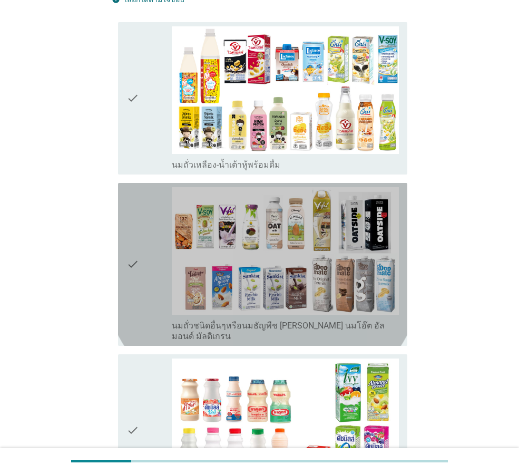
drag, startPoint x: 146, startPoint y: 280, endPoint x: 123, endPoint y: 373, distance: 95.1
click at [146, 281] on div "check" at bounding box center [148, 264] width 45 height 154
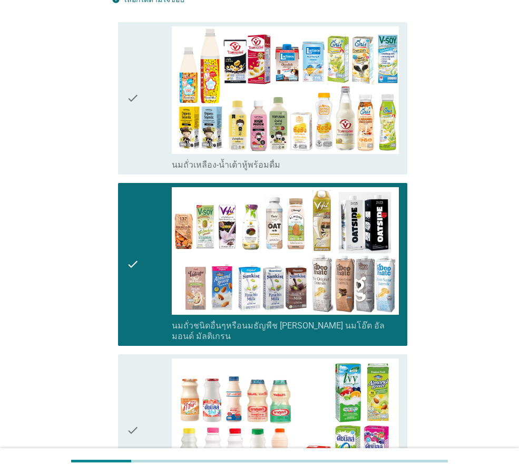
click at [122, 387] on div "check check_box นมเปรี้ยว" at bounding box center [262, 430] width 289 height 152
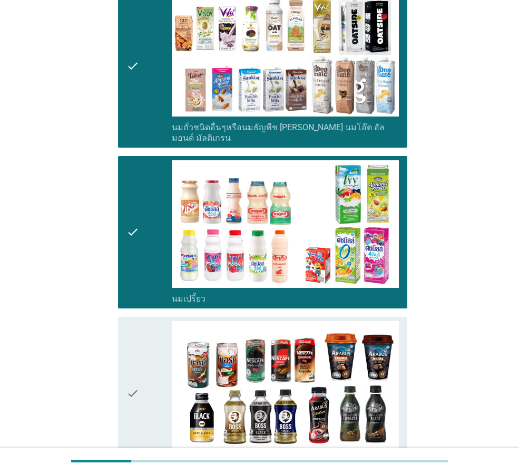
scroll to position [474, 0]
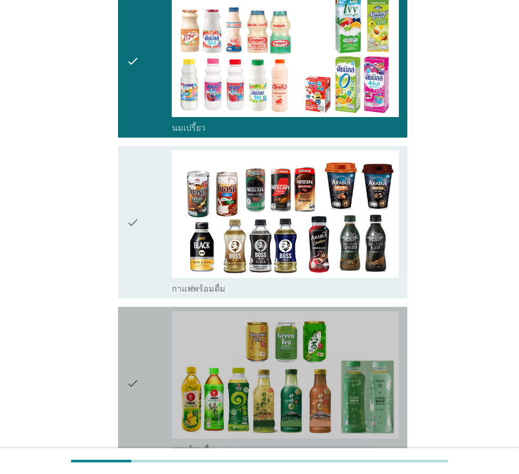
click at [143, 355] on div "check" at bounding box center [148, 383] width 45 height 144
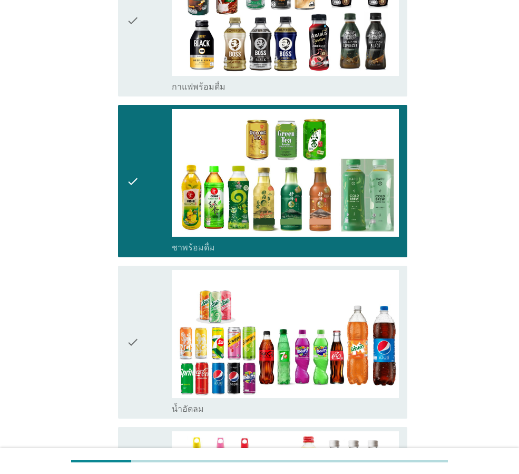
scroll to position [685, 0]
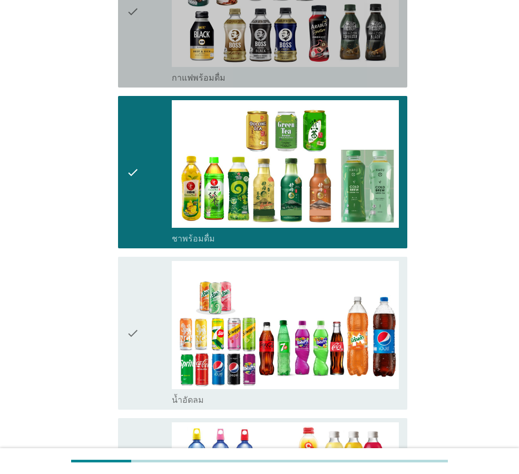
click at [149, 13] on div "check" at bounding box center [148, 11] width 45 height 144
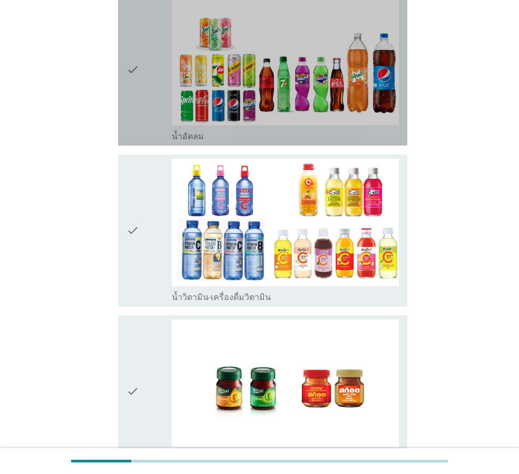
click at [140, 79] on div "check" at bounding box center [148, 69] width 45 height 144
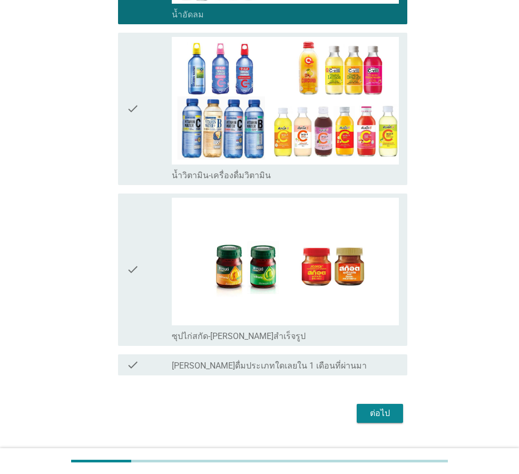
scroll to position [1084, 0]
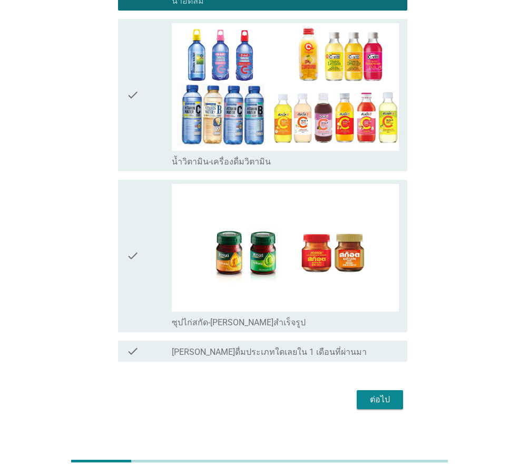
click at [144, 107] on div "check" at bounding box center [148, 95] width 45 height 144
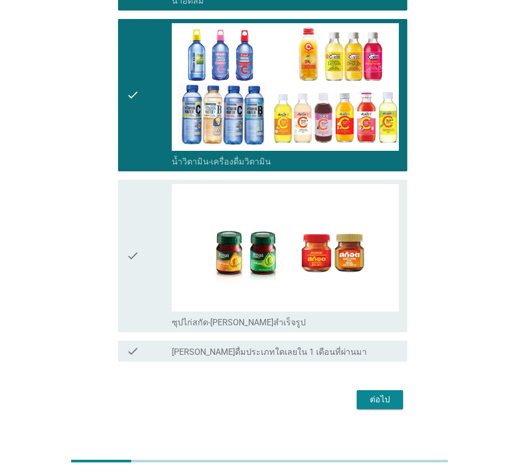
click at [383, 390] on button "ต่อไป" at bounding box center [380, 399] width 46 height 19
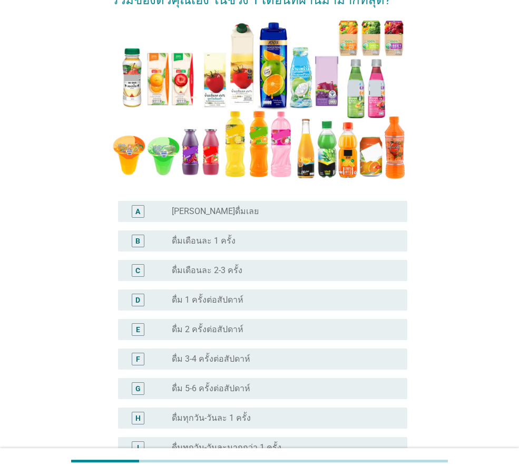
scroll to position [158, 0]
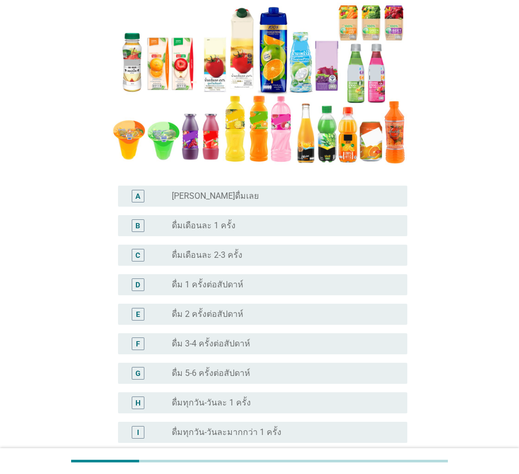
click at [252, 261] on div "C radio_button_unchecked ดื่มเดือนละ 2-3 ครั้ง" at bounding box center [262, 255] width 289 height 21
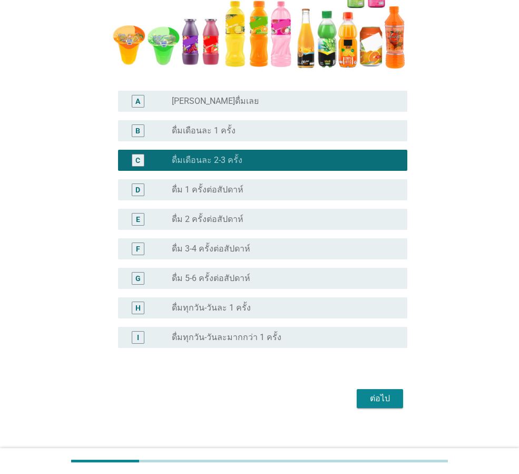
scroll to position [262, 0]
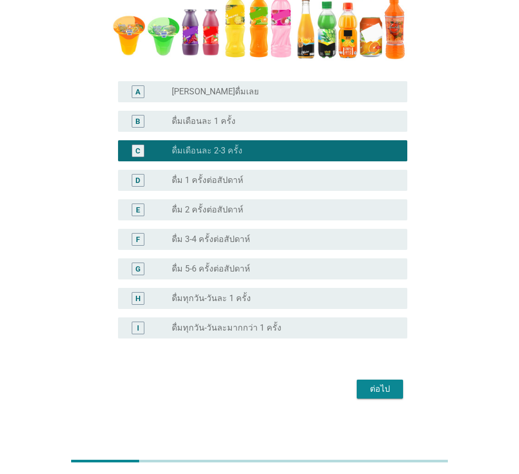
click at [370, 380] on button "ต่อไป" at bounding box center [380, 388] width 46 height 19
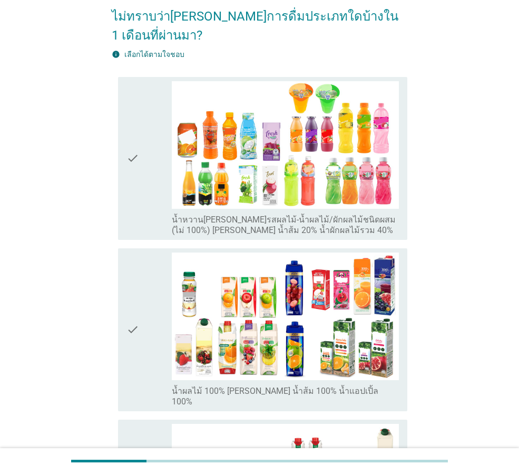
scroll to position [105, 0]
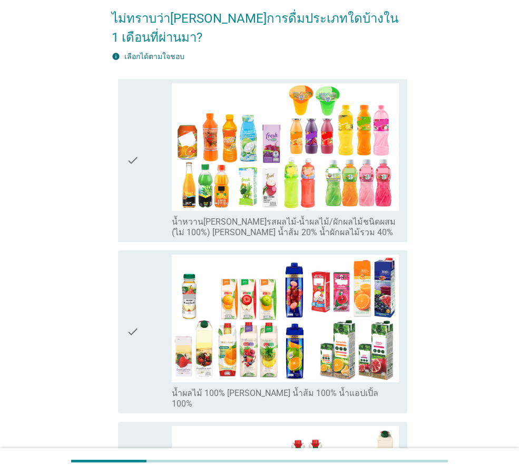
click at [163, 162] on div "check" at bounding box center [148, 160] width 45 height 154
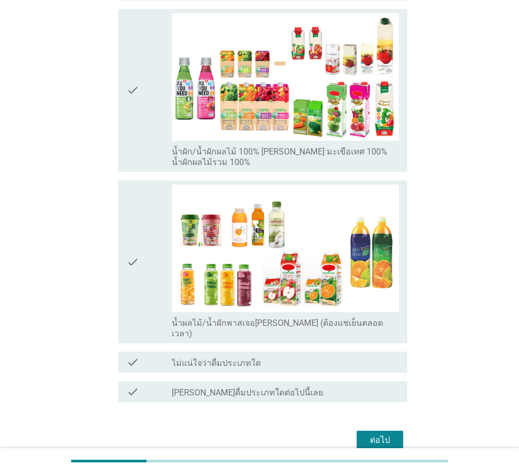
scroll to position [527, 0]
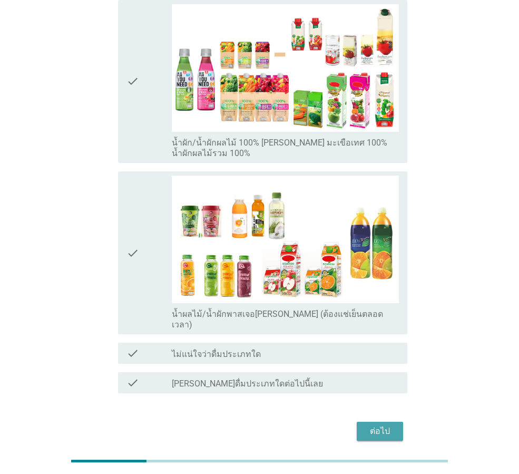
click at [389, 425] on div "ต่อไป" at bounding box center [380, 431] width 30 height 13
